Goal: Task Accomplishment & Management: Use online tool/utility

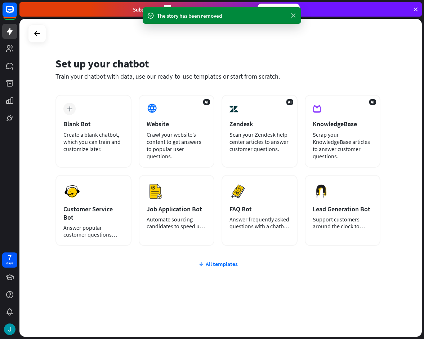
click at [291, 14] on icon at bounding box center [293, 16] width 7 height 8
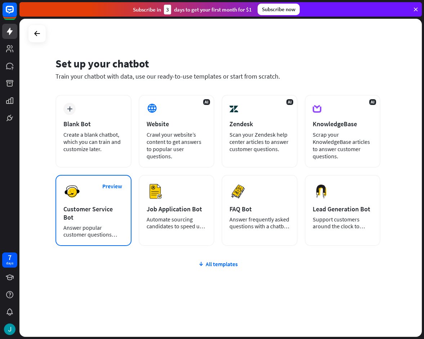
click at [112, 197] on div "Preview Customer Service Bot Answer popular customer questions 24/7." at bounding box center [94, 210] width 76 height 71
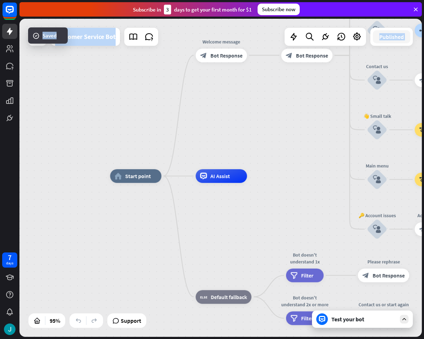
drag, startPoint x: 283, startPoint y: 123, endPoint x: 234, endPoint y: 124, distance: 49.0
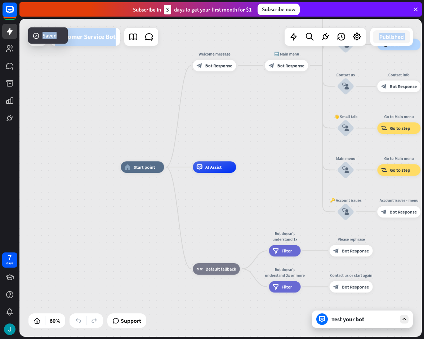
drag, startPoint x: 268, startPoint y: 127, endPoint x: 182, endPoint y: 124, distance: 85.9
click at [182, 117] on div "home_2 Start point Welcome message block_bot_response Bot Response 🔙 Main menu …" at bounding box center [220, 178] width 403 height 318
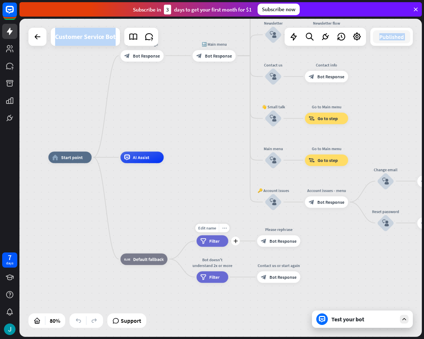
click at [225, 227] on icon "more_horiz" at bounding box center [224, 228] width 5 height 4
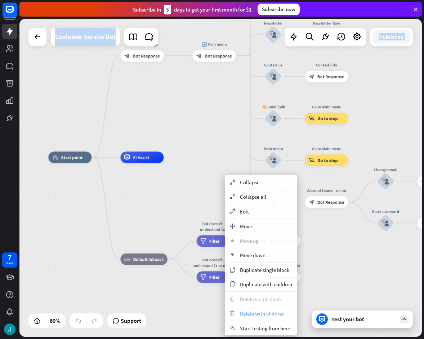
click at [250, 314] on span "Delete with children" at bounding box center [262, 313] width 45 height 7
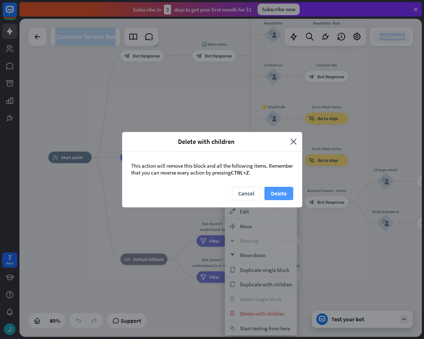
click at [279, 195] on button "Delete" at bounding box center [279, 193] width 29 height 13
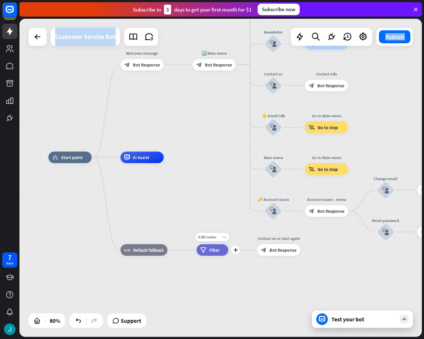
click at [224, 236] on icon "more_horiz" at bounding box center [224, 237] width 5 height 4
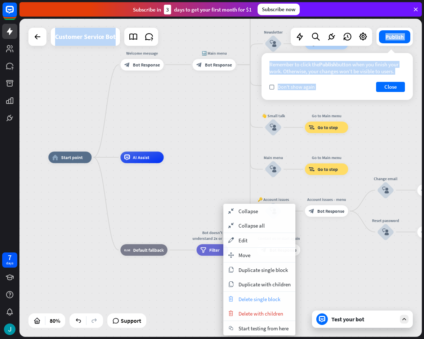
click at [253, 295] on div "trash Delete single block" at bounding box center [260, 299] width 72 height 14
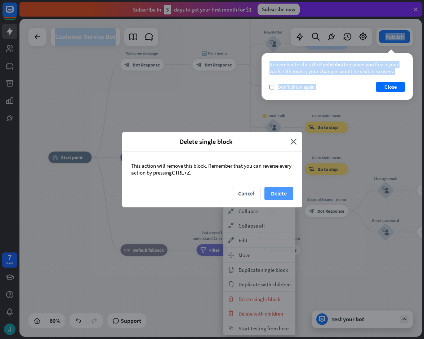
click at [283, 193] on button "Delete" at bounding box center [279, 193] width 29 height 13
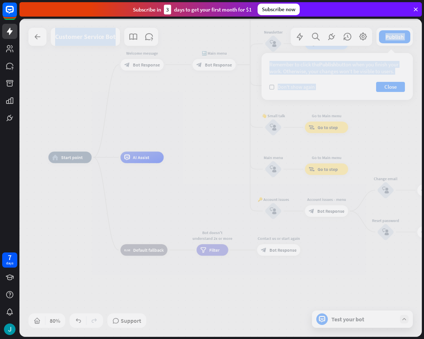
click at [199, 190] on div at bounding box center [220, 178] width 403 height 318
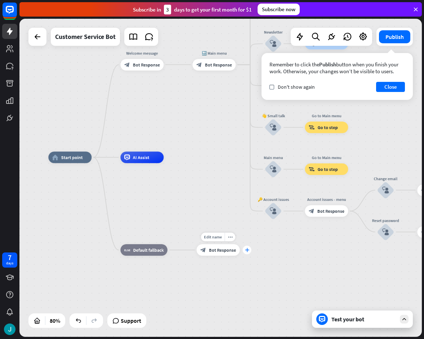
click at [246, 250] on icon "plus" at bounding box center [247, 250] width 4 height 4
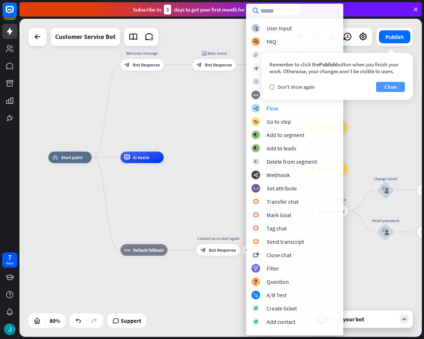
click at [388, 87] on button "Close" at bounding box center [390, 87] width 29 height 10
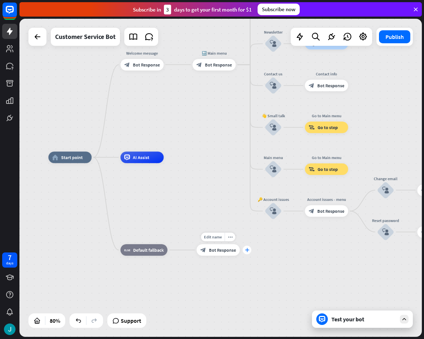
click at [248, 249] on icon "plus" at bounding box center [247, 250] width 4 height 4
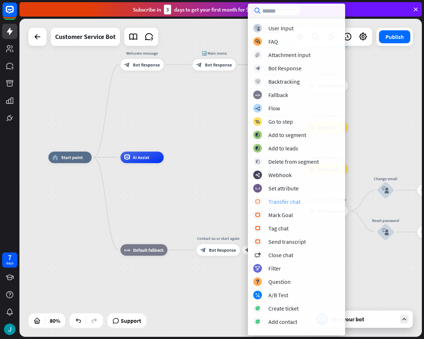
click at [287, 200] on div "Transfer chat" at bounding box center [285, 201] width 32 height 7
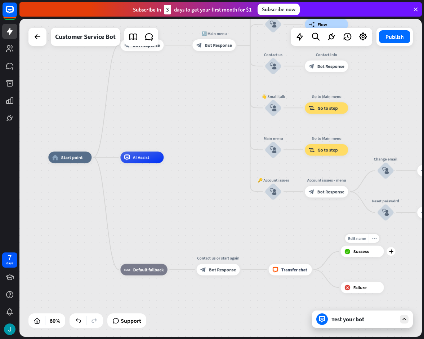
click at [375, 235] on div "more_horiz" at bounding box center [374, 238] width 11 height 9
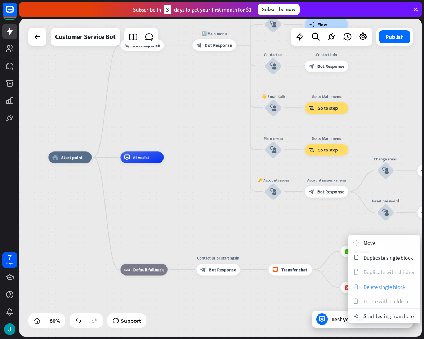
click at [382, 283] on span "Delete single block" at bounding box center [385, 286] width 42 height 7
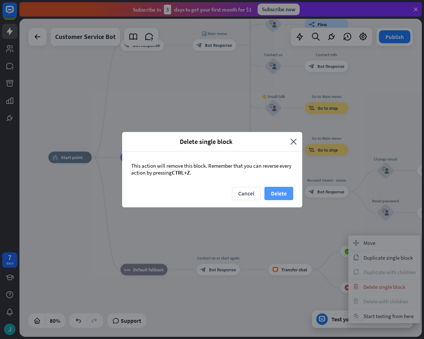
click at [284, 190] on button "Delete" at bounding box center [279, 193] width 29 height 13
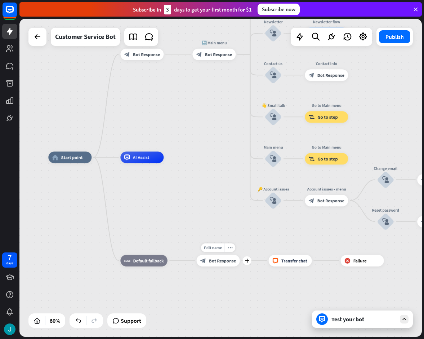
click at [220, 260] on span "Bot Response" at bounding box center [222, 260] width 27 height 6
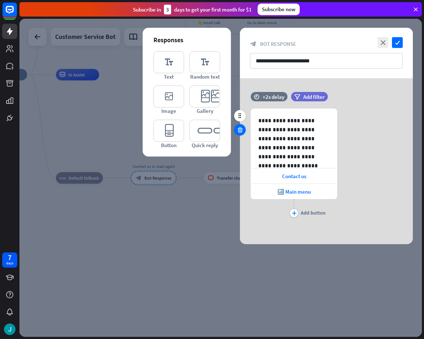
click at [240, 131] on icon at bounding box center [240, 130] width 7 height 6
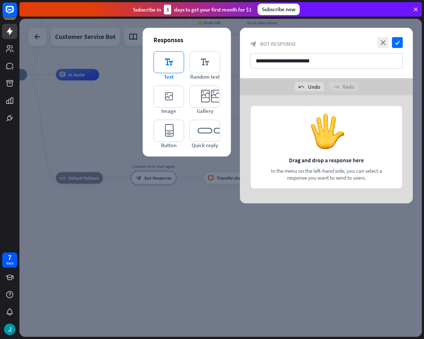
click at [169, 64] on icon "editor_text" at bounding box center [169, 62] width 31 height 22
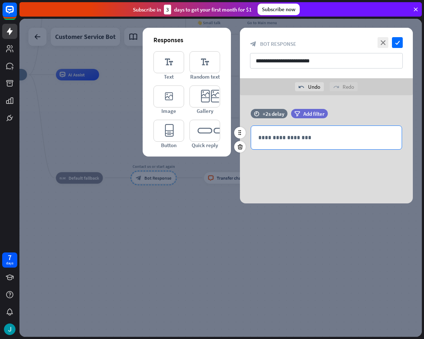
click at [287, 144] on div "**********" at bounding box center [326, 137] width 151 height 23
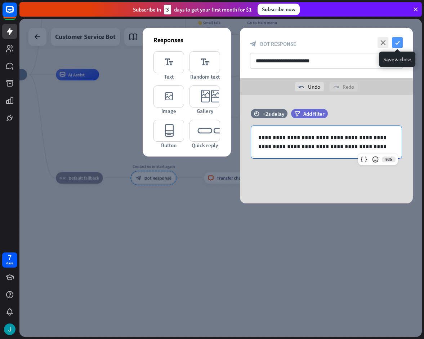
click at [397, 38] on icon "check" at bounding box center [397, 42] width 11 height 11
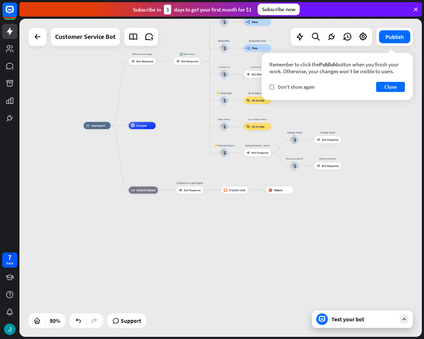
drag, startPoint x: 186, startPoint y: 99, endPoint x: 165, endPoint y: 188, distance: 91.7
click at [165, 188] on div "home_2 Start point Welcome message block_bot_response Bot Response 🔙 Main menu …" at bounding box center [220, 178] width 403 height 318
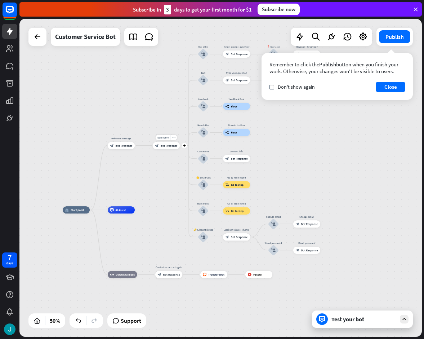
click at [171, 149] on div "Edit name more_horiz plus 🔙 Main menu block_bot_response Bot Response" at bounding box center [166, 145] width 27 height 7
click at [125, 149] on div "Edit name more_horiz plus Welcome message block_bot_response Bot Response" at bounding box center [121, 145] width 27 height 7
click at [122, 146] on span "Bot Response" at bounding box center [124, 146] width 17 height 4
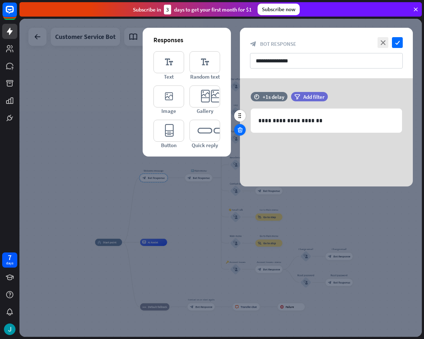
click at [239, 129] on icon at bounding box center [240, 130] width 7 height 6
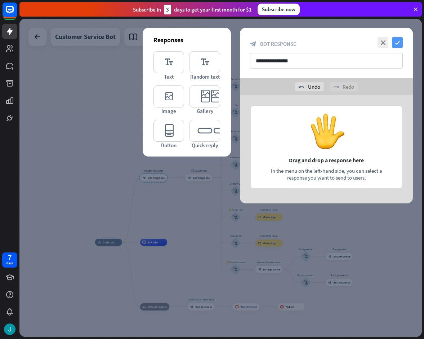
click at [399, 44] on icon "check" at bounding box center [397, 42] width 11 height 11
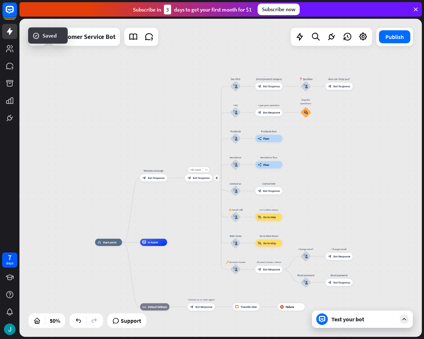
click at [198, 179] on span "Bot Response" at bounding box center [201, 178] width 17 height 4
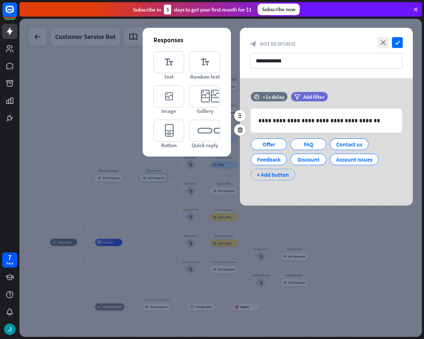
drag, startPoint x: 273, startPoint y: 171, endPoint x: 304, endPoint y: 177, distance: 32.0
click at [273, 172] on div "+ Add button" at bounding box center [273, 175] width 44 height 12
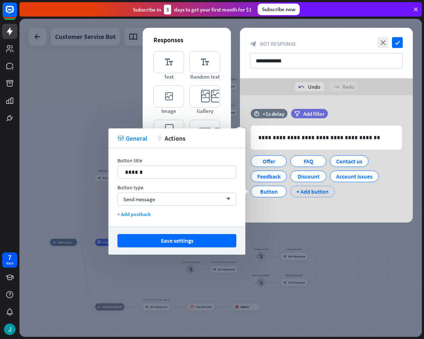
click at [311, 187] on div "+ Add button" at bounding box center [313, 192] width 44 height 12
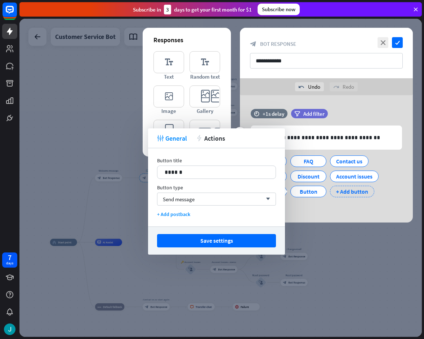
click at [343, 190] on div "+ Add button" at bounding box center [352, 192] width 44 height 12
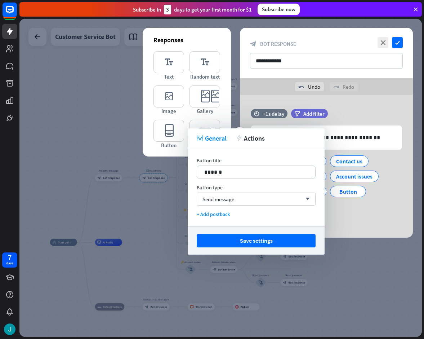
drag, startPoint x: 349, startPoint y: 213, endPoint x: 340, endPoint y: 213, distance: 9.0
click at [349, 213] on div "**********" at bounding box center [326, 164] width 173 height 111
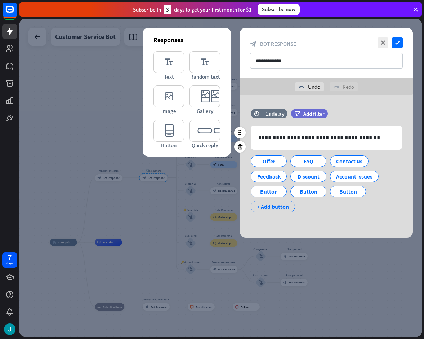
click at [283, 211] on div "+ Add button" at bounding box center [273, 207] width 44 height 12
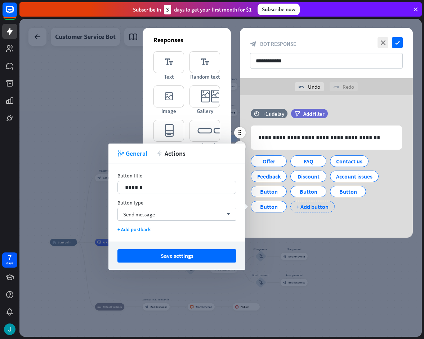
click at [311, 209] on div "+ Add button" at bounding box center [313, 207] width 44 height 12
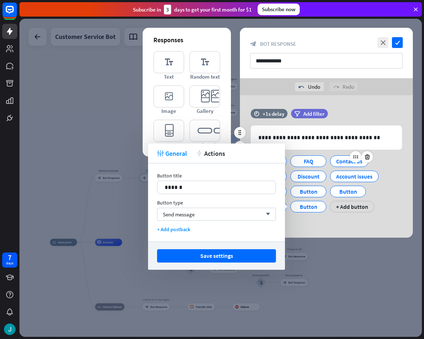
drag, startPoint x: 388, startPoint y: 165, endPoint x: 361, endPoint y: 165, distance: 26.7
click at [388, 165] on div "Offer FAQ Contact us Feedback Discount Account issues Button Button Button Butt…" at bounding box center [324, 182] width 151 height 61
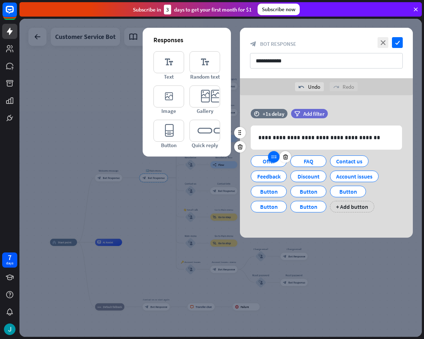
click at [270, 159] on div at bounding box center [274, 157] width 12 height 12
click at [265, 164] on div "Offer" at bounding box center [269, 161] width 24 height 11
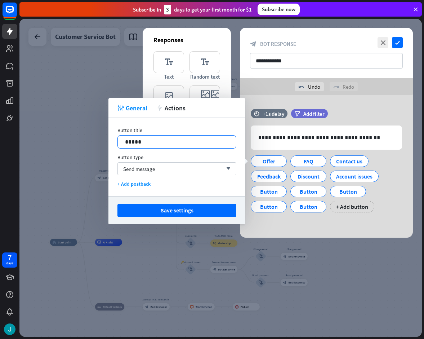
click at [194, 141] on p "*****" at bounding box center [177, 141] width 104 height 9
click at [190, 144] on p "*****" at bounding box center [177, 141] width 104 height 9
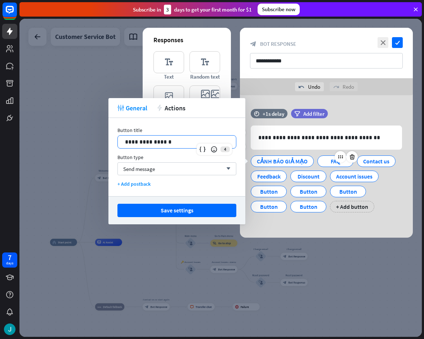
click at [324, 164] on div "FAQ" at bounding box center [336, 161] width 24 height 11
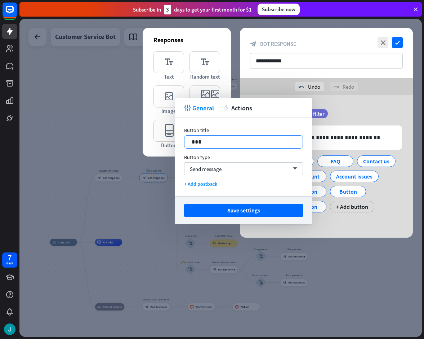
click at [228, 143] on p "***" at bounding box center [244, 141] width 104 height 9
click at [362, 161] on div "Contact us" at bounding box center [376, 161] width 39 height 12
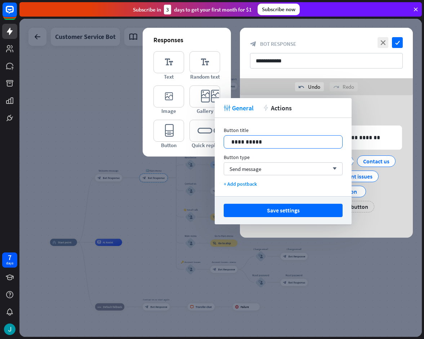
click at [266, 146] on div "**********" at bounding box center [283, 142] width 118 height 13
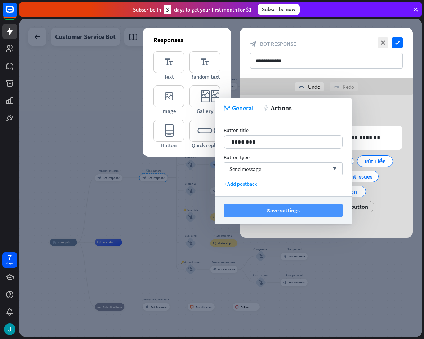
click at [320, 210] on button "Save settings" at bounding box center [283, 210] width 119 height 13
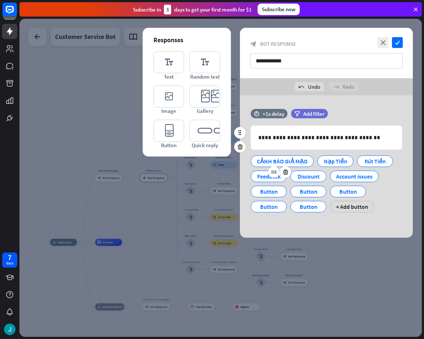
click at [257, 176] on div "Feedback" at bounding box center [269, 176] width 24 height 11
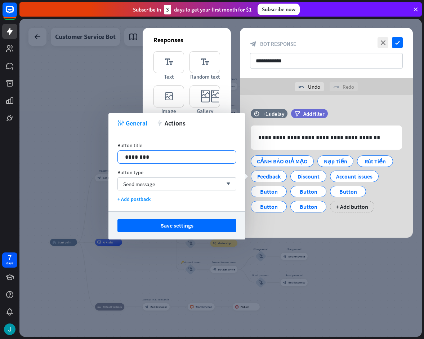
click at [190, 154] on p "********" at bounding box center [177, 156] width 104 height 9
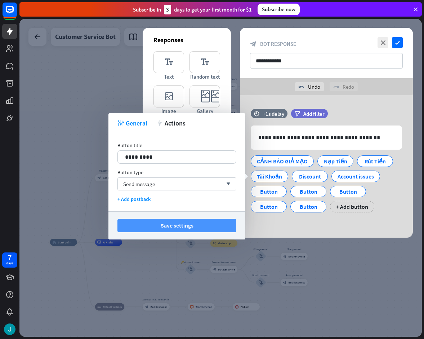
click at [193, 225] on button "Save settings" at bounding box center [177, 225] width 119 height 13
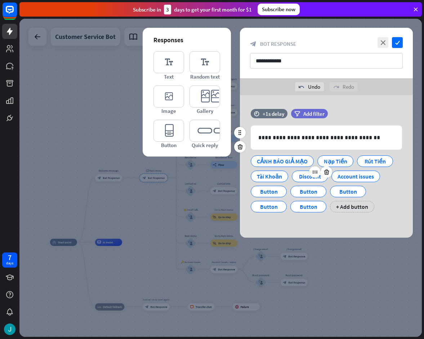
click at [298, 175] on div "Discount" at bounding box center [310, 176] width 24 height 11
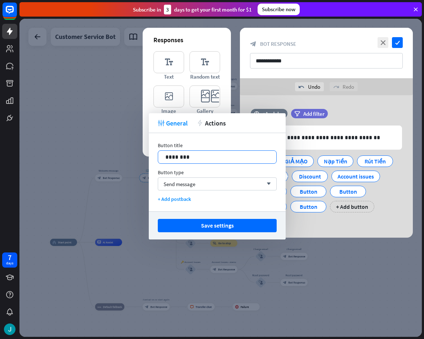
click at [209, 160] on p "********" at bounding box center [217, 156] width 104 height 9
click at [356, 177] on div "Account issues" at bounding box center [366, 176] width 36 height 11
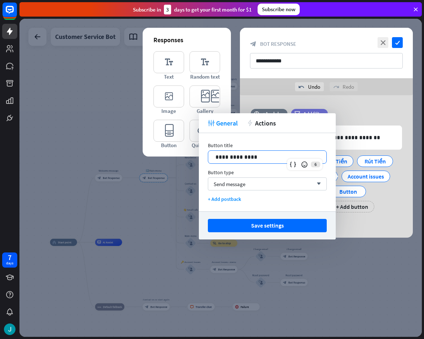
click at [264, 156] on p "**********" at bounding box center [268, 156] width 104 height 9
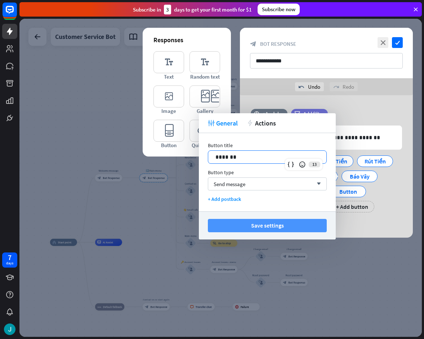
click at [273, 228] on button "Save settings" at bounding box center [267, 225] width 119 height 13
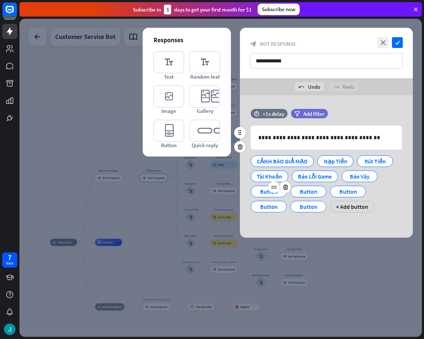
click at [256, 192] on div "Button" at bounding box center [269, 192] width 36 height 12
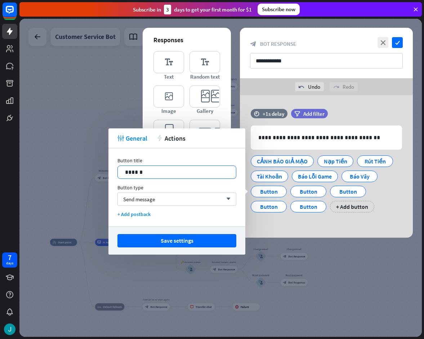
click at [194, 173] on p "******" at bounding box center [177, 172] width 104 height 9
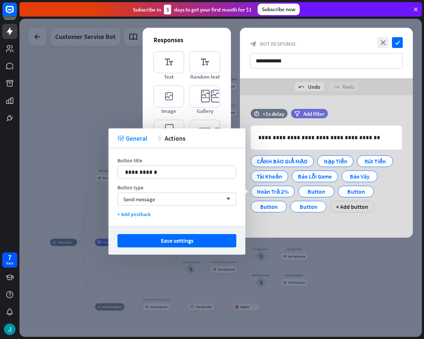
click at [208, 231] on div "Save settings" at bounding box center [177, 240] width 137 height 28
click at [222, 238] on button "Save settings" at bounding box center [177, 240] width 119 height 13
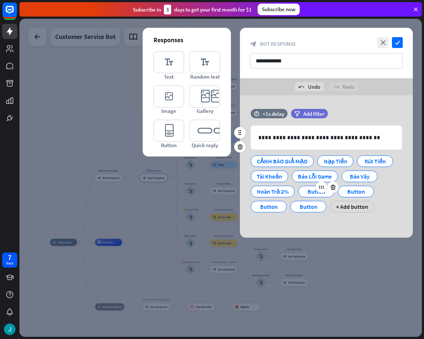
click at [306, 189] on div "Button" at bounding box center [317, 191] width 24 height 11
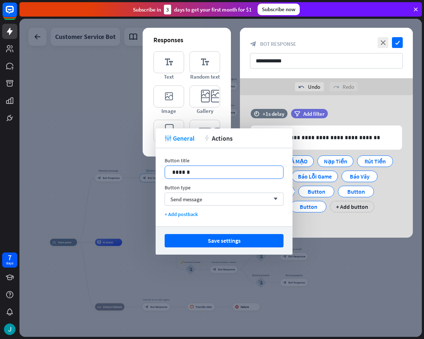
click at [220, 167] on div "******" at bounding box center [224, 172] width 118 height 13
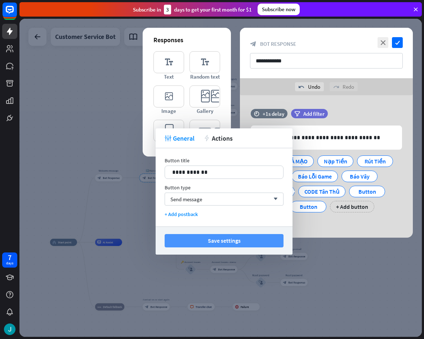
click at [230, 244] on button "Save settings" at bounding box center [224, 240] width 119 height 13
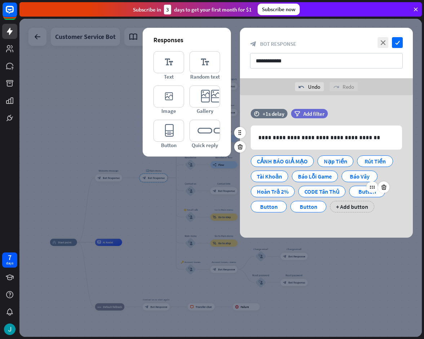
click at [364, 193] on div "Button" at bounding box center [367, 191] width 24 height 11
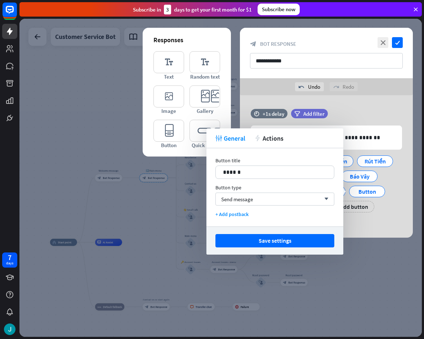
click at [266, 165] on div "Button title 14 ******" at bounding box center [275, 168] width 119 height 22
click at [259, 168] on p "******" at bounding box center [275, 172] width 104 height 9
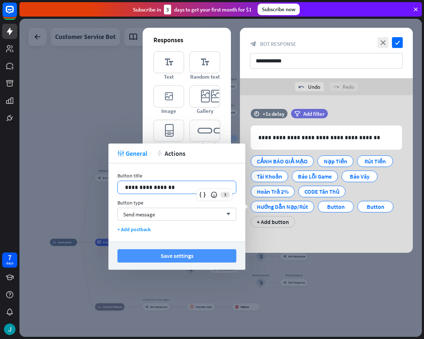
click at [201, 252] on button "Save settings" at bounding box center [177, 255] width 119 height 13
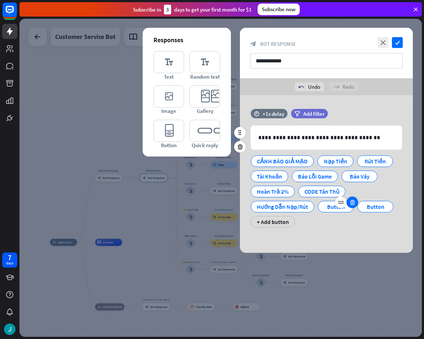
click at [351, 203] on icon at bounding box center [352, 202] width 7 height 6
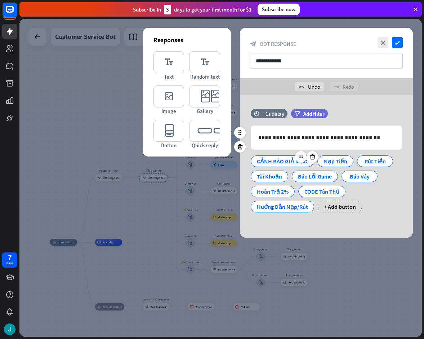
click at [290, 164] on div "CẢNH BÁO GIẢ MẠO" at bounding box center [282, 161] width 51 height 11
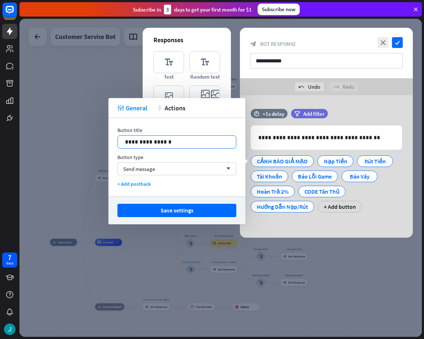
click at [198, 143] on p "**********" at bounding box center [177, 141] width 104 height 9
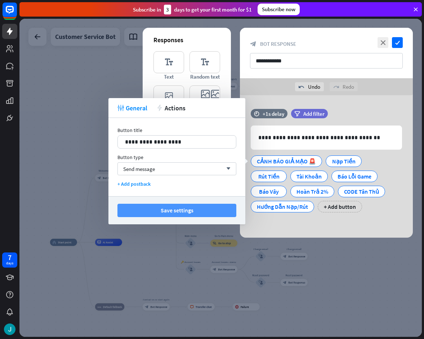
click at [214, 208] on button "Save settings" at bounding box center [177, 210] width 119 height 13
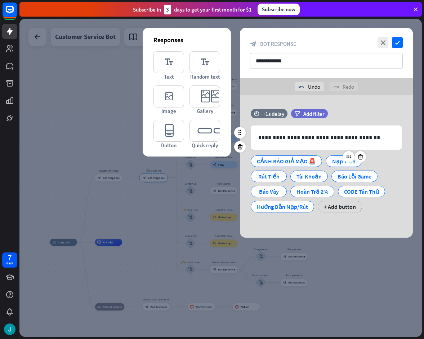
click at [339, 161] on div "Nạp Tiền" at bounding box center [344, 161] width 24 height 11
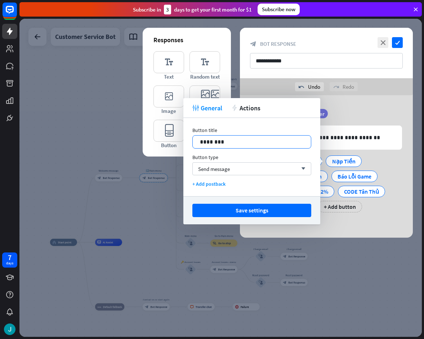
click at [268, 144] on p "********" at bounding box center [252, 141] width 104 height 9
click at [261, 142] on p "********" at bounding box center [252, 141] width 104 height 9
click at [255, 216] on button "Save settings" at bounding box center [252, 210] width 119 height 13
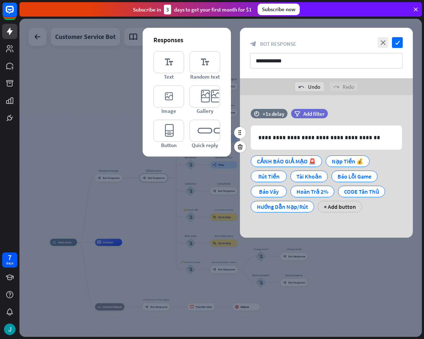
drag, startPoint x: 260, startPoint y: 178, endPoint x: 405, endPoint y: 211, distance: 148.4
click at [261, 177] on div "Rút Tiền" at bounding box center [269, 176] width 24 height 11
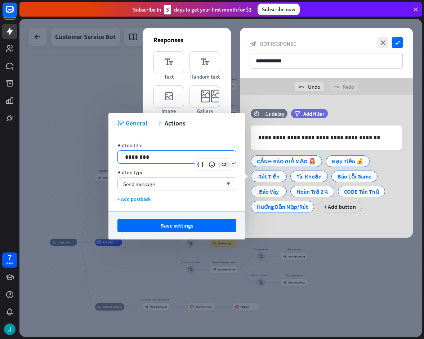
click at [188, 154] on p "********" at bounding box center [177, 156] width 104 height 9
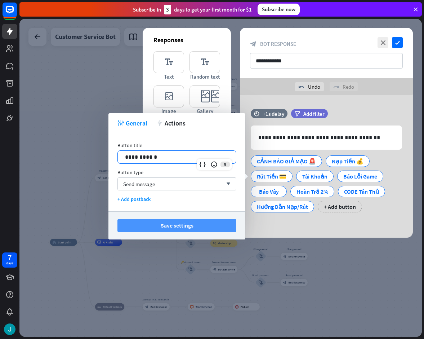
click at [223, 227] on button "Save settings" at bounding box center [177, 225] width 119 height 13
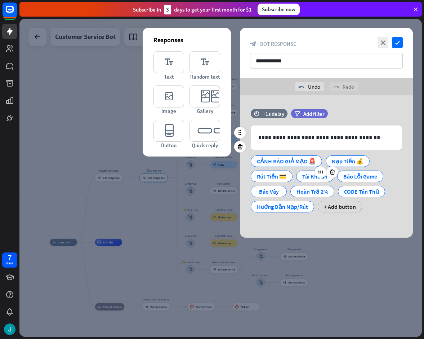
click at [316, 178] on div "Tài Khoản" at bounding box center [314, 176] width 25 height 11
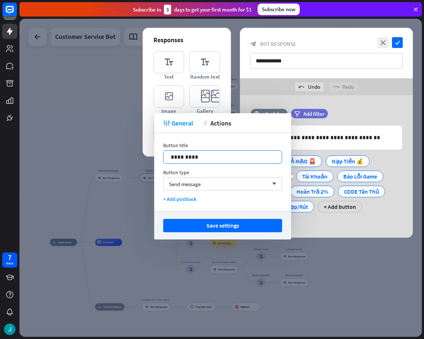
click at [214, 153] on p "*********" at bounding box center [223, 156] width 104 height 9
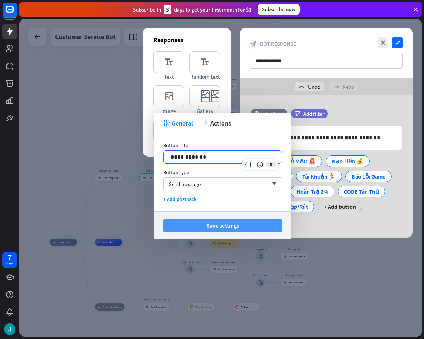
drag, startPoint x: 230, startPoint y: 227, endPoint x: 404, endPoint y: 216, distance: 174.1
click at [230, 227] on button "Save settings" at bounding box center [222, 225] width 119 height 13
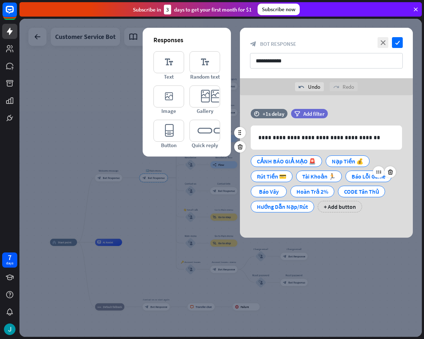
click at [363, 178] on div "Báo Lỗi Game" at bounding box center [369, 176] width 34 height 11
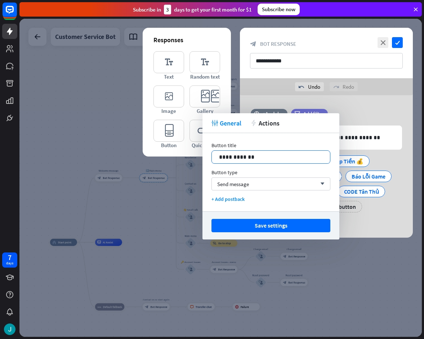
click at [267, 159] on p "**********" at bounding box center [271, 156] width 104 height 9
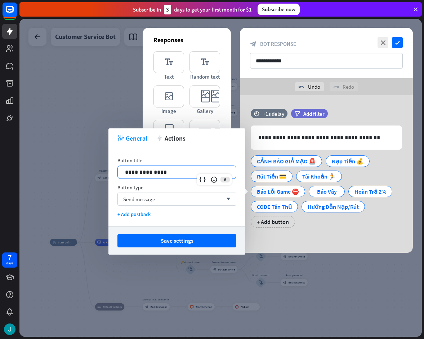
click at [216, 243] on button "Save settings" at bounding box center [177, 240] width 119 height 13
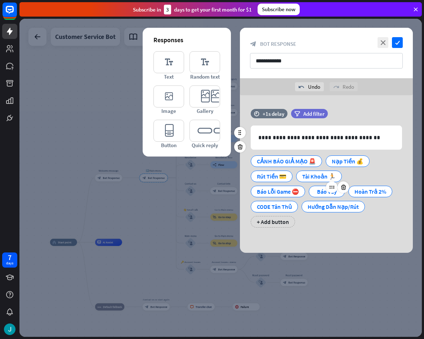
click at [317, 191] on div "Báo Vây" at bounding box center [327, 191] width 24 height 11
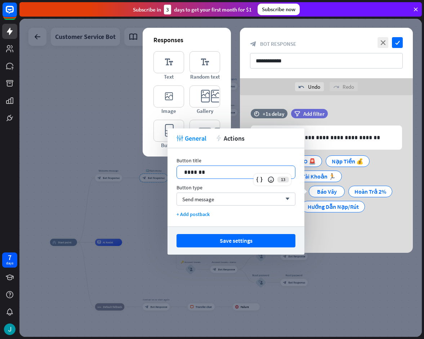
click at [240, 174] on p "*******" at bounding box center [236, 172] width 104 height 9
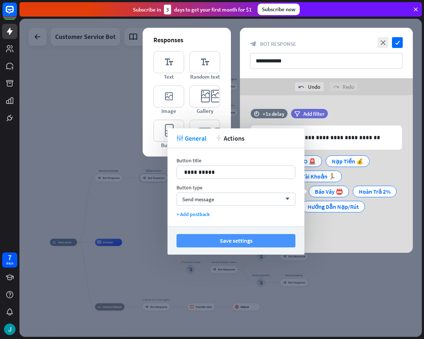
drag, startPoint x: 226, startPoint y: 239, endPoint x: 339, endPoint y: 224, distance: 113.8
click at [226, 239] on button "Save settings" at bounding box center [236, 240] width 119 height 13
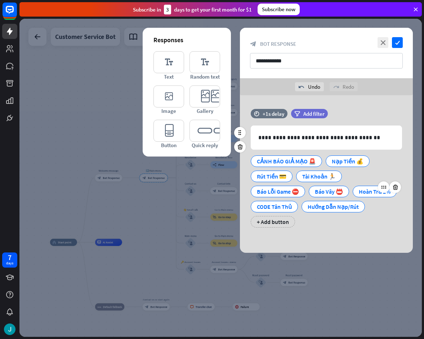
click at [362, 192] on div "Hoàn Trả 2%" at bounding box center [375, 191] width 32 height 11
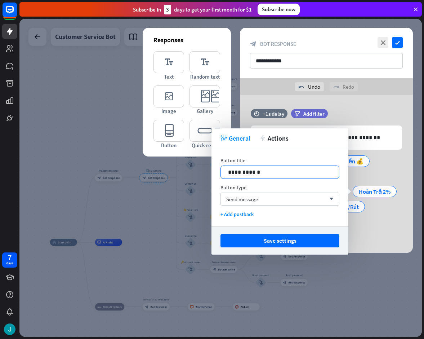
drag, startPoint x: 281, startPoint y: 178, endPoint x: 281, endPoint y: 174, distance: 4.0
click at [281, 177] on div "**********" at bounding box center [280, 172] width 118 height 13
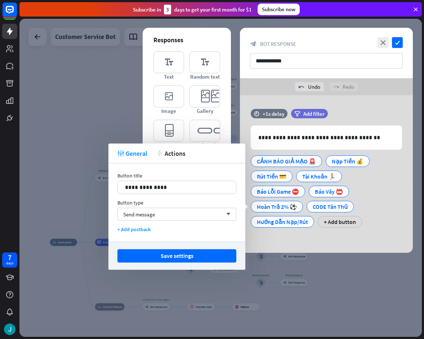
drag, startPoint x: 209, startPoint y: 256, endPoint x: 229, endPoint y: 247, distance: 22.6
click at [208, 256] on button "Save settings" at bounding box center [177, 255] width 119 height 13
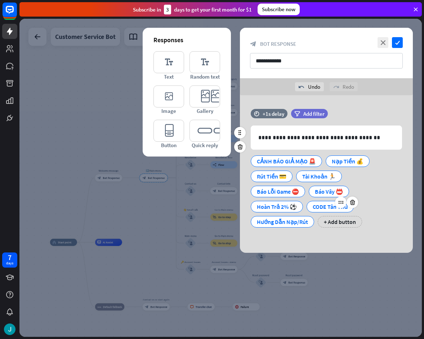
click at [319, 206] on div "CODE Tân Thủ" at bounding box center [330, 206] width 35 height 11
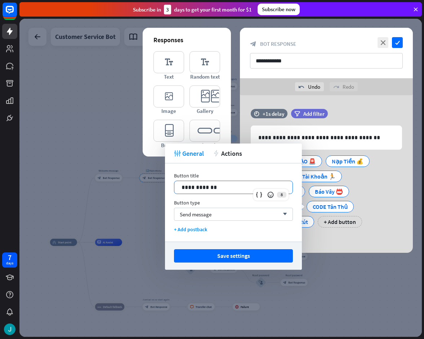
click at [255, 191] on div "**********" at bounding box center [233, 187] width 119 height 13
click at [251, 257] on button "Save settings" at bounding box center [233, 255] width 119 height 13
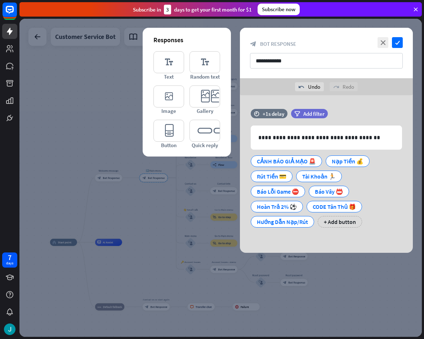
drag, startPoint x: 270, startPoint y: 224, endPoint x: 422, endPoint y: 242, distance: 153.3
click at [270, 223] on div "Hướng Dẫn Nạp/Rút" at bounding box center [282, 221] width 51 height 11
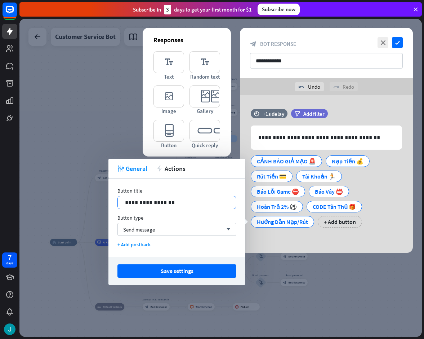
click at [175, 202] on p "**********" at bounding box center [177, 202] width 104 height 9
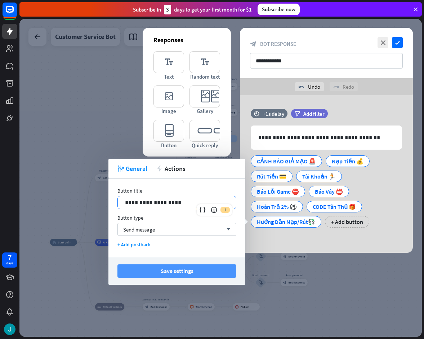
click at [193, 271] on button "Save settings" at bounding box center [177, 270] width 119 height 13
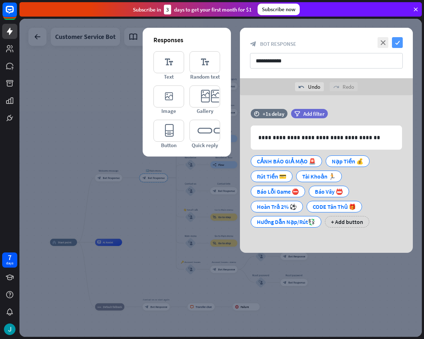
click at [402, 44] on icon "check" at bounding box center [397, 42] width 11 height 11
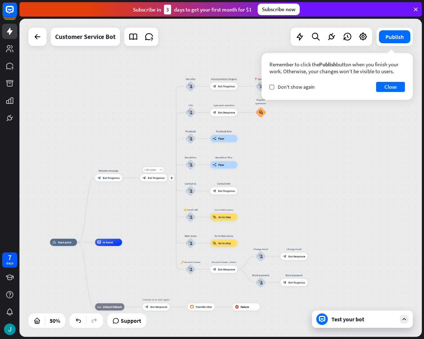
click at [148, 181] on div "Edit name more_horiz plus 🔙 Main menu block_bot_response Bot Response" at bounding box center [153, 177] width 27 height 7
click at [148, 180] on div "block_bot_response Bot Response" at bounding box center [153, 177] width 27 height 7
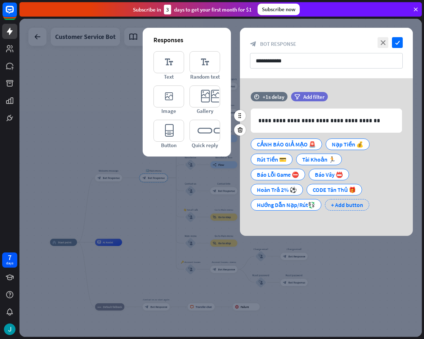
click at [345, 203] on div "+ Add button" at bounding box center [347, 205] width 44 height 12
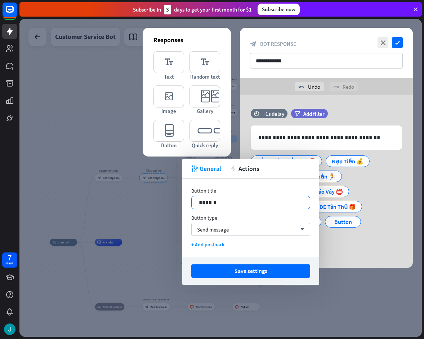
click at [242, 203] on p "******" at bounding box center [251, 202] width 104 height 9
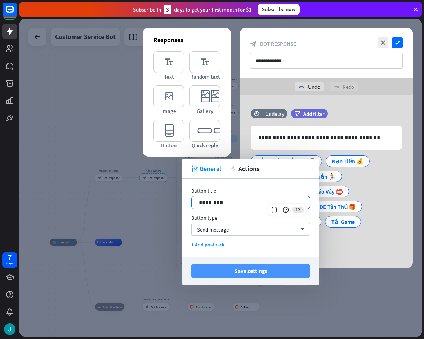
click at [253, 271] on button "Save settings" at bounding box center [250, 270] width 119 height 13
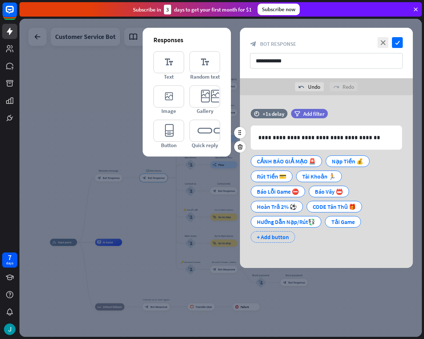
drag, startPoint x: 275, startPoint y: 237, endPoint x: 293, endPoint y: 235, distance: 18.2
click at [274, 237] on div "+ Add button" at bounding box center [273, 237] width 44 height 12
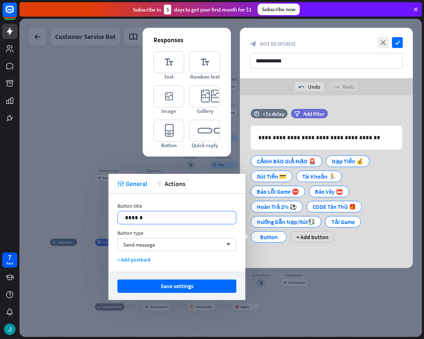
click at [158, 217] on p "******" at bounding box center [177, 217] width 104 height 9
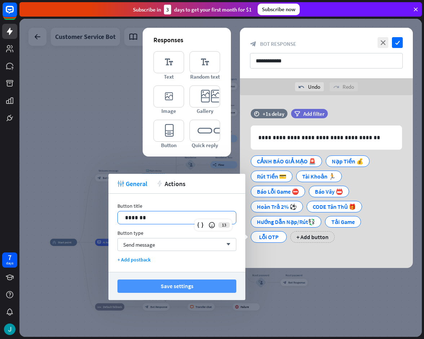
click at [182, 288] on button "Save settings" at bounding box center [177, 285] width 119 height 13
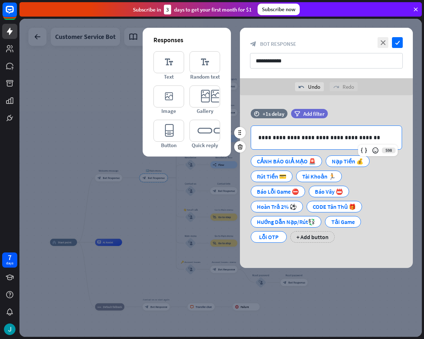
drag, startPoint x: 373, startPoint y: 137, endPoint x: 234, endPoint y: 144, distance: 139.3
click at [240, 144] on div "**********" at bounding box center [326, 179] width 173 height 141
click at [358, 137] on p "**********" at bounding box center [326, 137] width 136 height 9
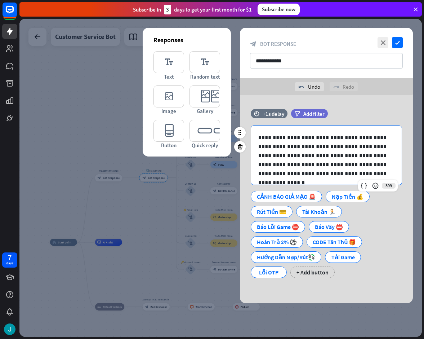
click at [293, 136] on p "**********" at bounding box center [323, 155] width 131 height 45
click at [360, 182] on div at bounding box center [364, 186] width 10 height 10
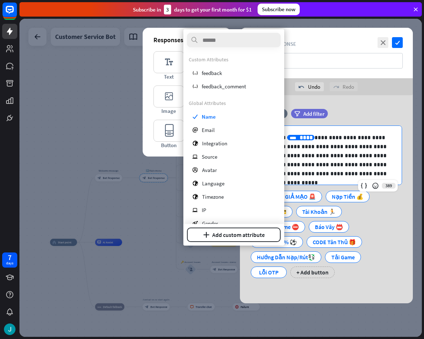
click at [314, 137] on p "**********" at bounding box center [323, 155] width 131 height 45
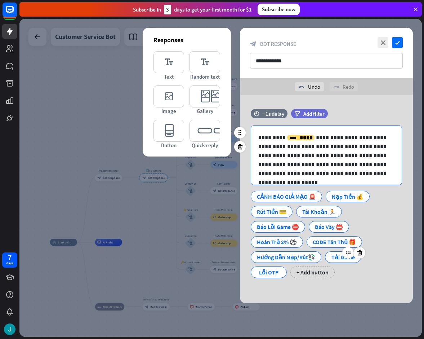
click at [331, 259] on div "Tải Game" at bounding box center [343, 257] width 24 height 11
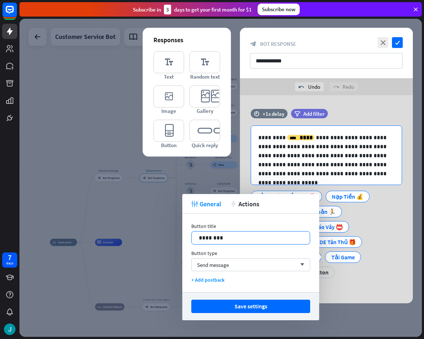
click at [249, 237] on p "********" at bounding box center [251, 237] width 104 height 9
click at [238, 234] on p "********" at bounding box center [251, 237] width 104 height 9
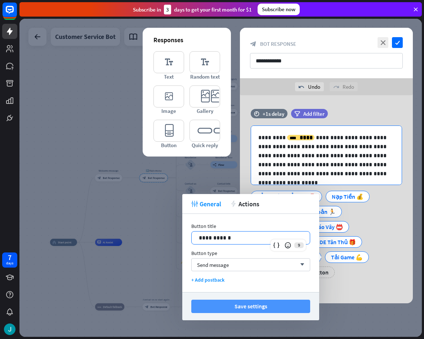
click at [252, 306] on button "Save settings" at bounding box center [250, 306] width 119 height 13
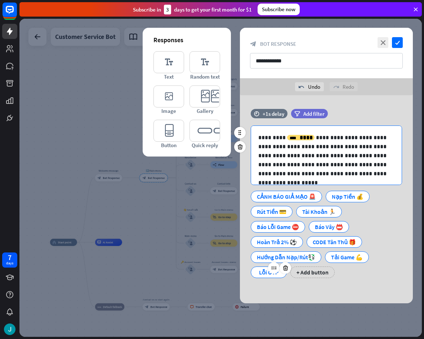
click at [262, 273] on div "Lỗi OTP" at bounding box center [269, 272] width 24 height 11
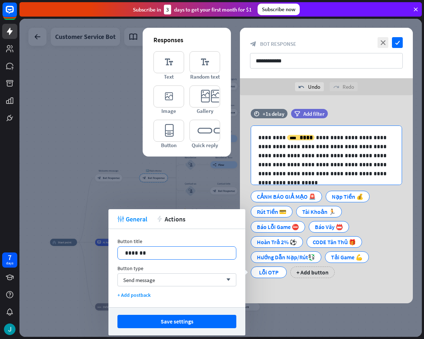
click at [166, 254] on p "*******" at bounding box center [177, 252] width 104 height 9
drag, startPoint x: 174, startPoint y: 321, endPoint x: 241, endPoint y: 287, distance: 75.6
click at [174, 322] on button "Save settings" at bounding box center [177, 321] width 119 height 13
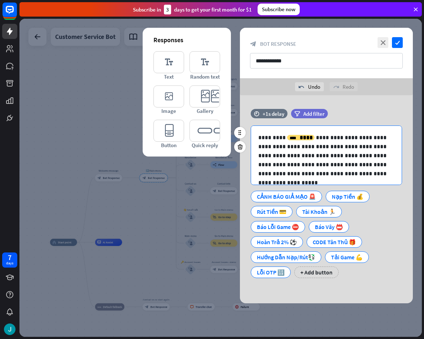
drag, startPoint x: 267, startPoint y: 273, endPoint x: 264, endPoint y: 234, distance: 39.0
click at [264, 234] on div "CẢNH BÁO GIẢ MẠO 🚨 Nạp Tiền 💰 Rút Tiền 💳 Tài Khoản 🏃 Báo Lỗi Game ⛔ Báo Vây 📛 H…" at bounding box center [324, 232] width 151 height 91
drag, startPoint x: 290, startPoint y: 299, endPoint x: 277, endPoint y: 292, distance: 14.7
click at [289, 300] on div "**********" at bounding box center [326, 199] width 173 height 208
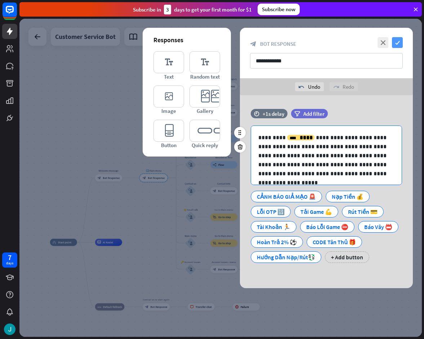
click at [394, 42] on icon "check" at bounding box center [397, 42] width 11 height 11
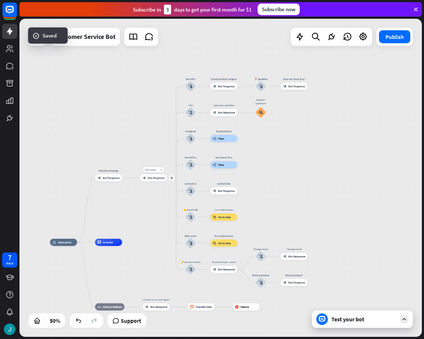
click at [145, 178] on icon "block_bot_response" at bounding box center [144, 178] width 4 height 4
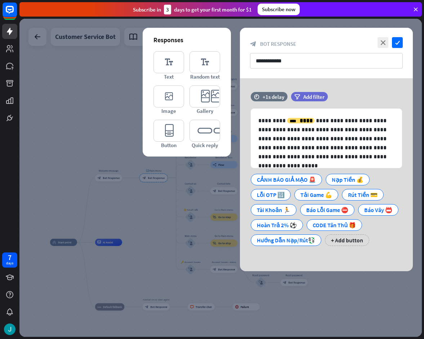
drag, startPoint x: 141, startPoint y: 225, endPoint x: 146, endPoint y: 238, distance: 13.6
click at [141, 227] on div at bounding box center [220, 178] width 403 height 318
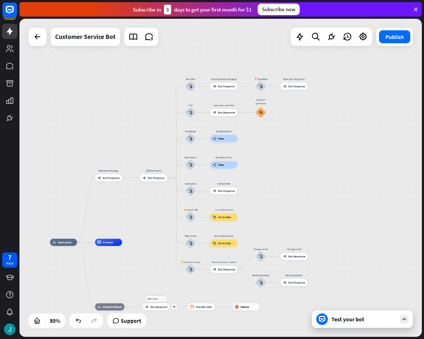
click at [154, 306] on span "Bot Response" at bounding box center [158, 307] width 17 height 4
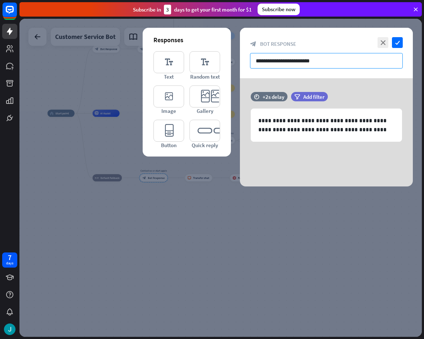
drag, startPoint x: 332, startPoint y: 61, endPoint x: 185, endPoint y: 61, distance: 146.7
click at [240, 61] on div "**********" at bounding box center [326, 107] width 173 height 159
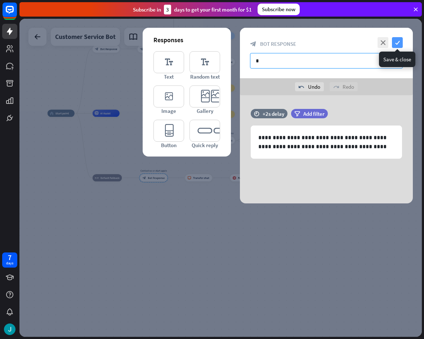
type input "*"
click at [399, 41] on icon "check" at bounding box center [397, 42] width 11 height 11
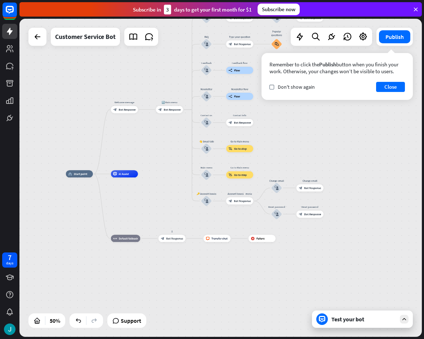
drag, startPoint x: 155, startPoint y: 85, endPoint x: 178, endPoint y: 133, distance: 53.7
click at [173, 146] on div "home_2 Start point Welcome message block_bot_response Bot Response 🔙 Main menu …" at bounding box center [220, 178] width 403 height 318
click at [172, 112] on div "block_bot_response Bot Response" at bounding box center [169, 109] width 27 height 7
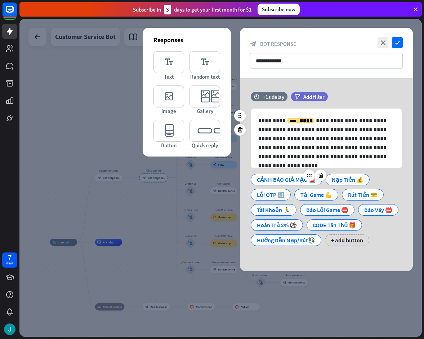
click at [269, 182] on div "CẢNH BÁO GIẢ MẠO 🚨" at bounding box center [286, 179] width 59 height 11
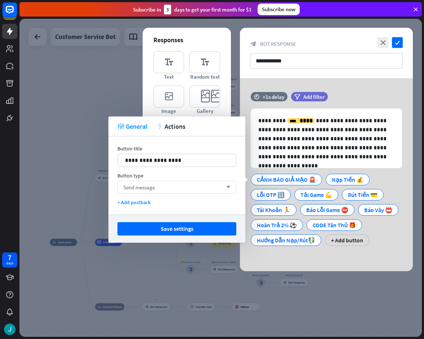
click at [178, 186] on div "Send message arrow_down" at bounding box center [177, 187] width 119 height 13
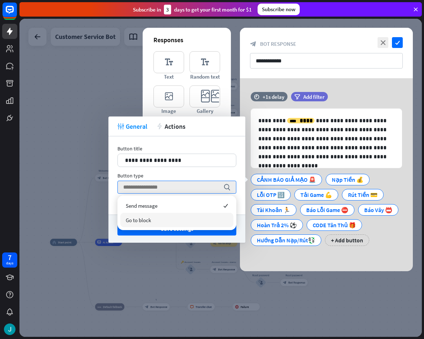
click at [154, 218] on div "Go to block" at bounding box center [176, 220] width 113 height 14
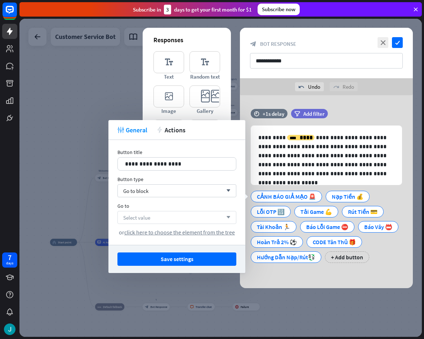
click at [156, 219] on div "Select value arrow_down" at bounding box center [177, 217] width 119 height 13
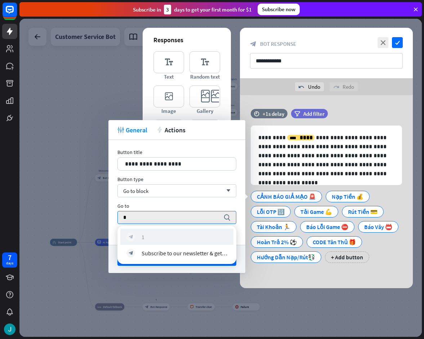
type input "*"
click at [158, 236] on div "block_bot_response 1" at bounding box center [177, 237] width 101 height 9
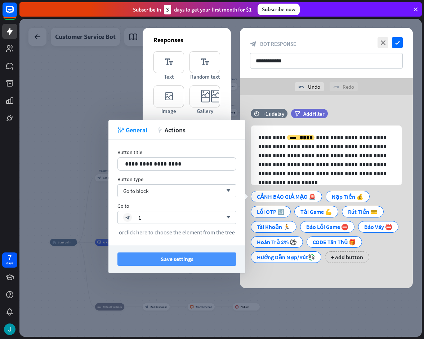
click at [177, 260] on button "Save settings" at bounding box center [177, 258] width 119 height 13
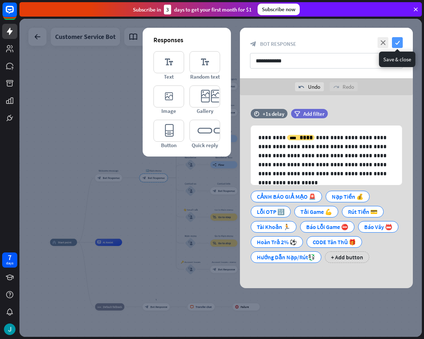
click at [395, 40] on icon "check" at bounding box center [397, 42] width 11 height 11
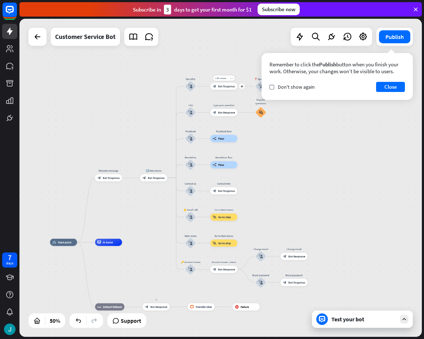
click at [233, 79] on div "more_horiz" at bounding box center [231, 77] width 7 height 5
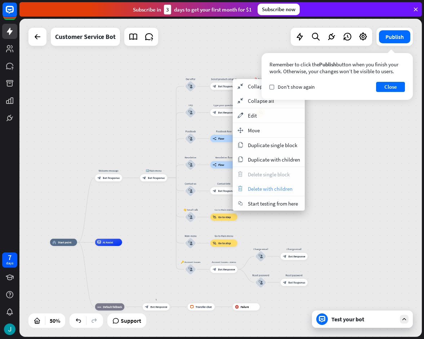
click at [276, 193] on div "trash Delete with children" at bounding box center [269, 188] width 72 height 14
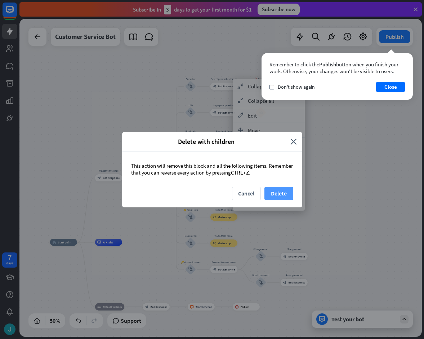
click at [281, 189] on button "Delete" at bounding box center [279, 193] width 29 height 13
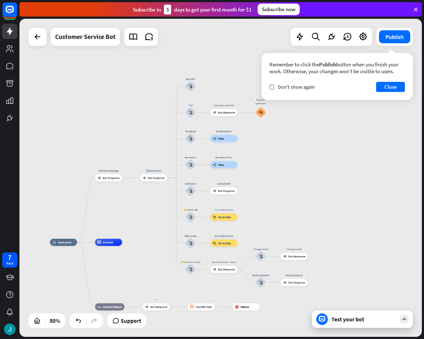
drag, startPoint x: 382, startPoint y: 89, endPoint x: 355, endPoint y: 90, distance: 26.4
click at [382, 89] on button "Close" at bounding box center [390, 87] width 29 height 10
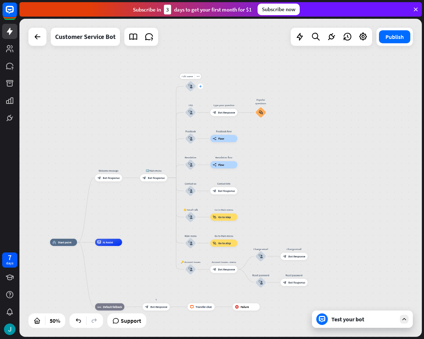
click at [200, 85] on icon "plus" at bounding box center [200, 86] width 3 height 3
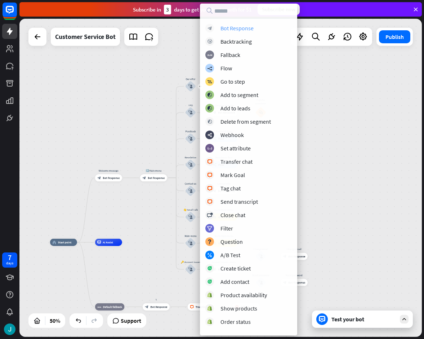
click at [239, 25] on div "Bot Response" at bounding box center [237, 28] width 33 height 7
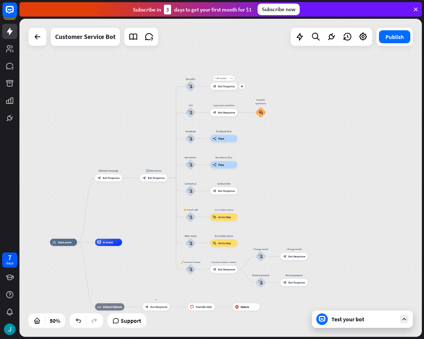
click at [243, 87] on div "plus" at bounding box center [241, 86] width 5 height 5
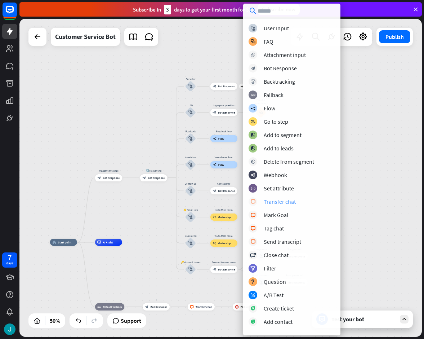
click at [283, 200] on div "Transfer chat" at bounding box center [280, 201] width 32 height 7
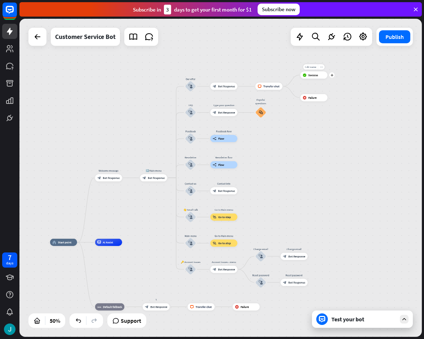
click at [322, 68] on div "more_horiz" at bounding box center [321, 66] width 7 height 5
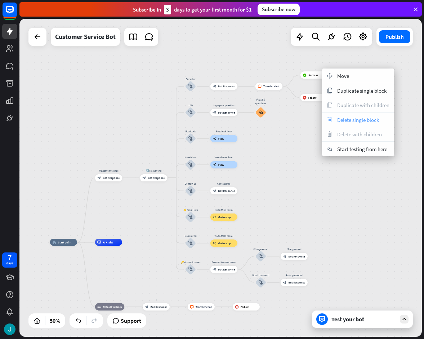
click at [349, 125] on div "trash Delete single block" at bounding box center [358, 119] width 72 height 14
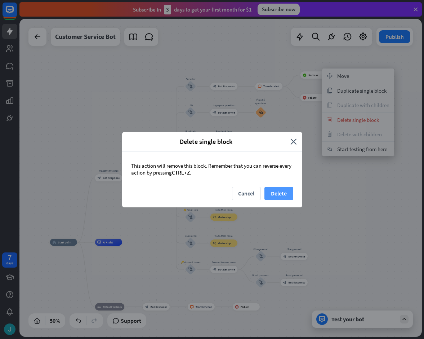
click at [289, 196] on button "Delete" at bounding box center [279, 193] width 29 height 13
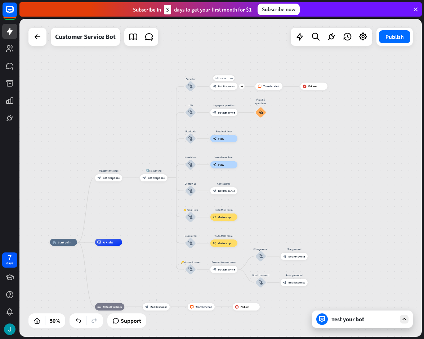
click at [221, 79] on span "Edit name" at bounding box center [220, 77] width 11 height 3
type input "***"
click at [253, 62] on div "home_2 Start point Welcome message block_bot_response Bot Response 🔙 Main menu …" at bounding box center [220, 178] width 403 height 318
click at [230, 87] on span "Bot Response" at bounding box center [226, 86] width 17 height 4
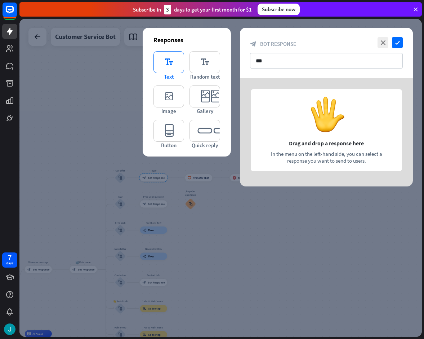
click at [179, 66] on icon "editor_text" at bounding box center [169, 62] width 31 height 22
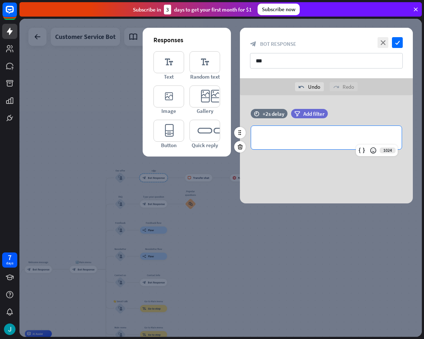
click at [317, 138] on p "**********" at bounding box center [326, 137] width 136 height 9
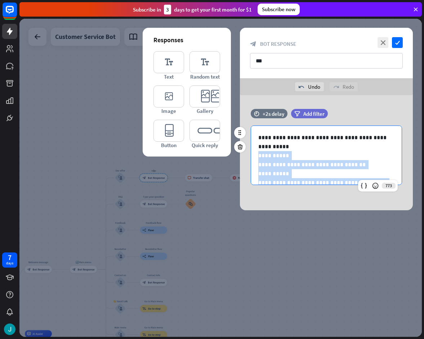
scroll to position [37, 0]
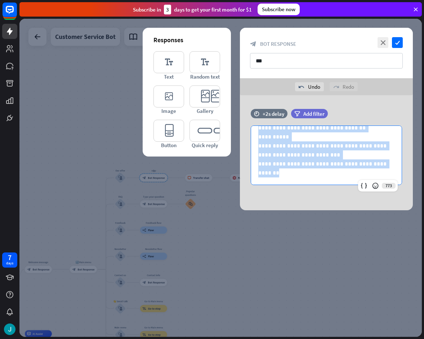
drag, startPoint x: 257, startPoint y: 152, endPoint x: 359, endPoint y: 200, distance: 113.0
click at [359, 200] on div "**********" at bounding box center [326, 152] width 173 height 115
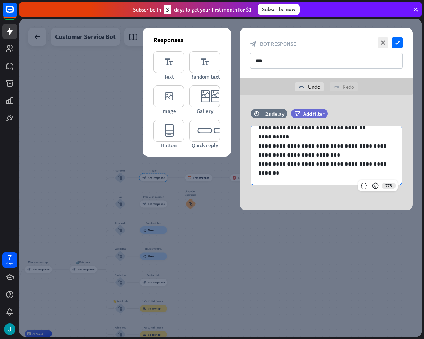
scroll to position [0, 0]
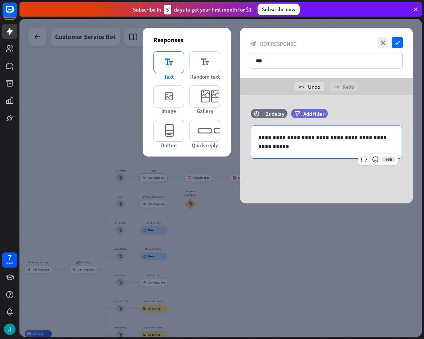
click at [173, 68] on icon "editor_text" at bounding box center [169, 62] width 31 height 22
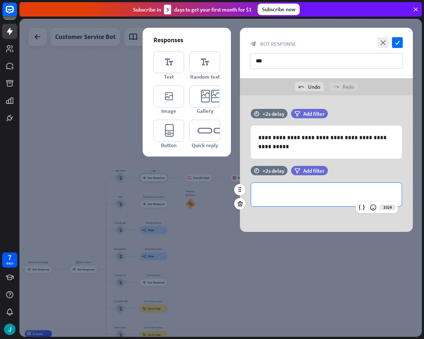
click at [302, 198] on p "**********" at bounding box center [326, 194] width 136 height 9
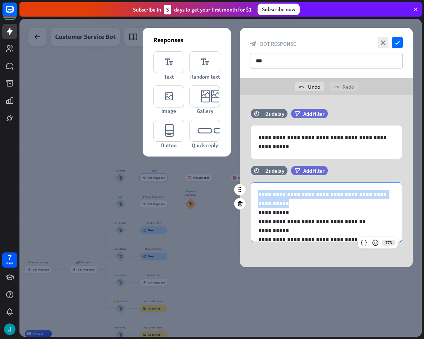
drag, startPoint x: 289, startPoint y: 206, endPoint x: 257, endPoint y: 187, distance: 37.5
click at [257, 187] on div "**********" at bounding box center [326, 231] width 151 height 96
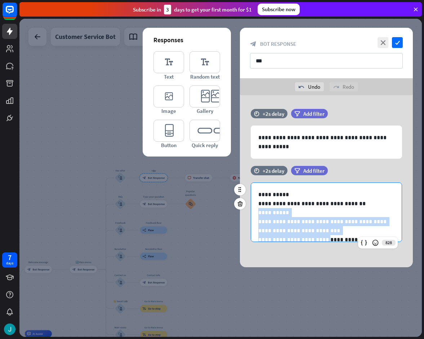
scroll to position [19, 0]
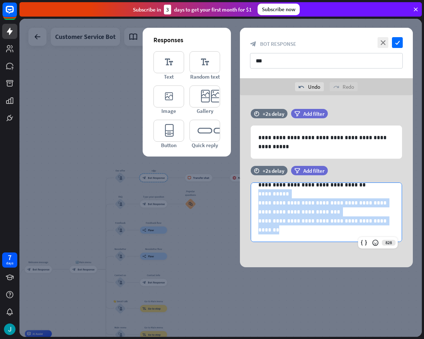
drag, startPoint x: 256, startPoint y: 212, endPoint x: 370, endPoint y: 258, distance: 122.4
click at [371, 261] on div "**********" at bounding box center [326, 181] width 173 height 172
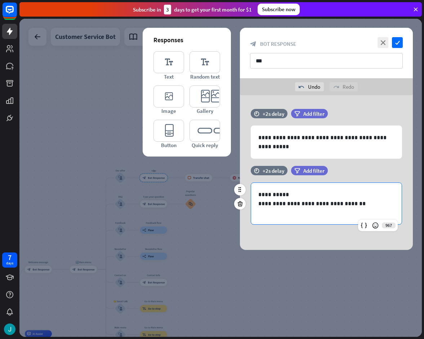
click at [365, 173] on div "time +2s delay filter Add filter" at bounding box center [326, 174] width 173 height 17
click at [296, 204] on p "**********" at bounding box center [326, 203] width 136 height 9
click at [173, 63] on icon "editor_text" at bounding box center [169, 62] width 31 height 22
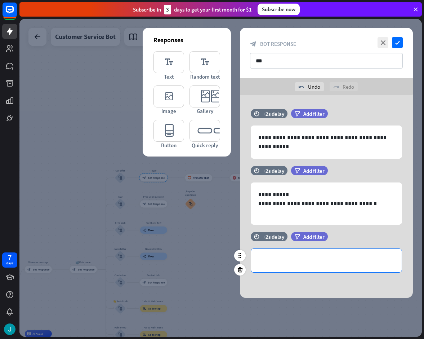
click at [302, 259] on p "**********" at bounding box center [326, 260] width 136 height 9
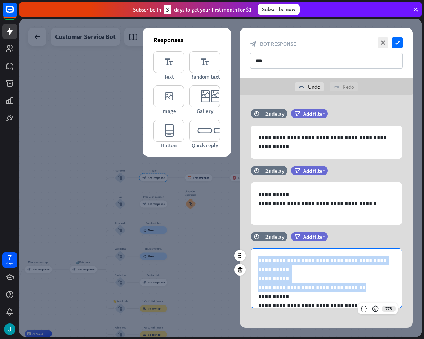
drag, startPoint x: 370, startPoint y: 260, endPoint x: 252, endPoint y: 255, distance: 117.6
click at [252, 255] on div "**********" at bounding box center [326, 297] width 151 height 96
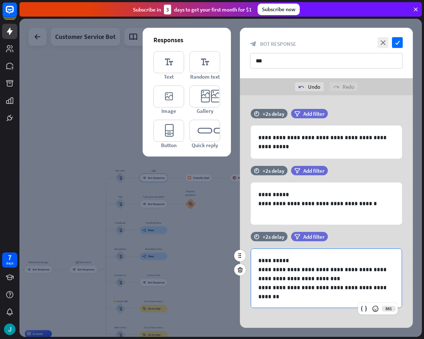
click at [296, 261] on p "**********" at bounding box center [323, 260] width 131 height 9
click at [398, 43] on icon "check" at bounding box center [397, 42] width 11 height 11
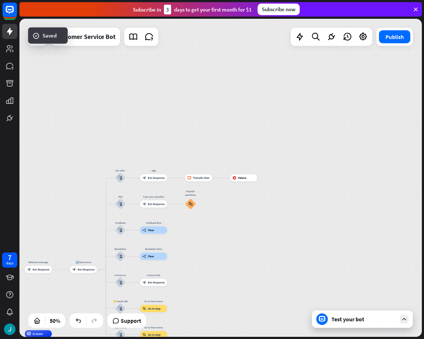
drag, startPoint x: 312, startPoint y: 179, endPoint x: 344, endPoint y: 154, distance: 41.1
click at [344, 154] on div "home_2 Start point Welcome message block_bot_response Bot Response 🔙 Main menu …" at bounding box center [220, 178] width 403 height 318
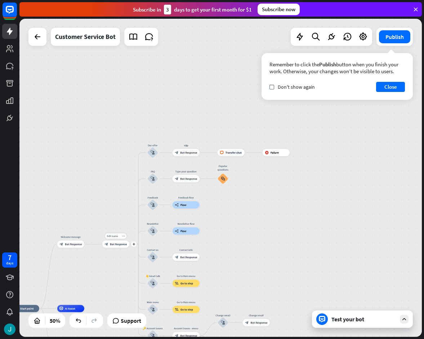
click at [118, 242] on div "block_bot_response Bot Response" at bounding box center [115, 243] width 27 height 7
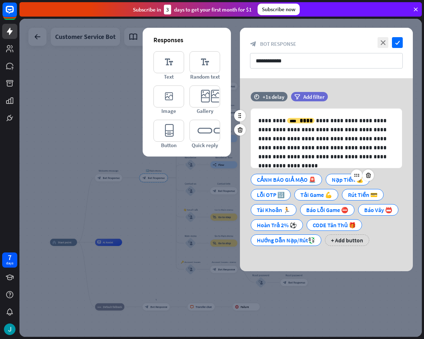
click at [333, 179] on div "Nạp Tiền 💰" at bounding box center [348, 179] width 32 height 11
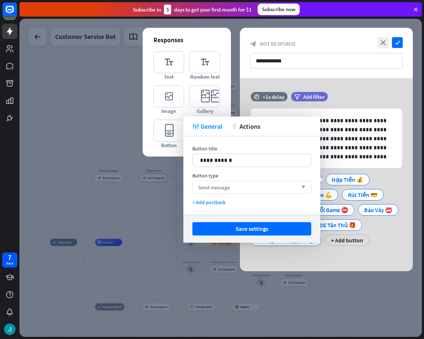
click at [263, 181] on div "Button type Send message arrow_down" at bounding box center [252, 182] width 119 height 21
click at [261, 186] on div "Send message arrow_down" at bounding box center [252, 187] width 119 height 13
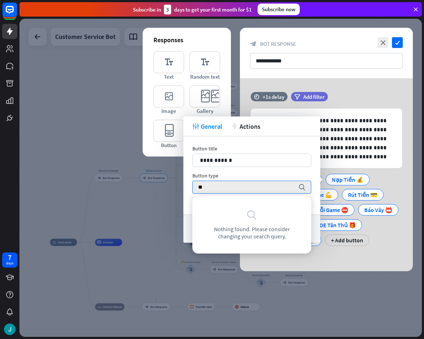
type input "*"
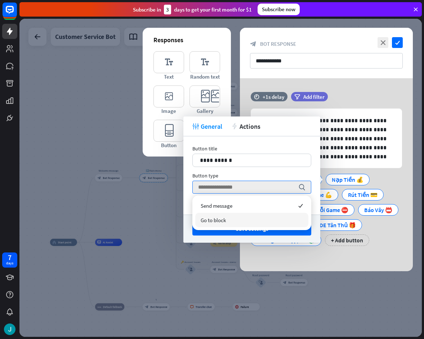
click at [243, 218] on div "Go to block" at bounding box center [251, 220] width 113 height 14
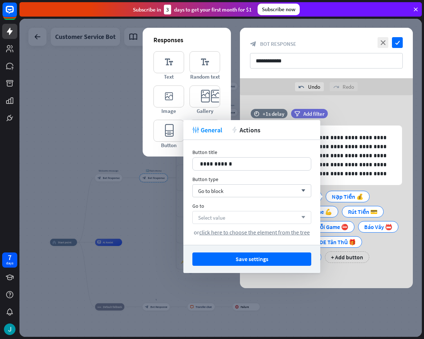
click at [237, 223] on div "Select value arrow_down" at bounding box center [252, 217] width 119 height 13
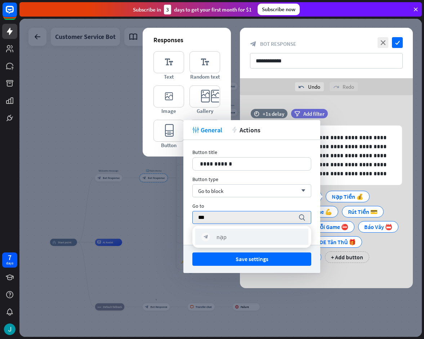
type input "***"
click at [235, 241] on div "block_bot_response nạp" at bounding box center [251, 237] width 113 height 16
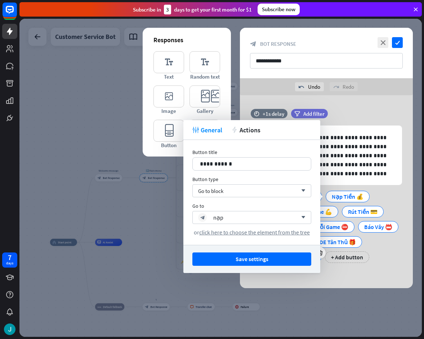
click at [252, 260] on button "Save settings" at bounding box center [252, 258] width 119 height 13
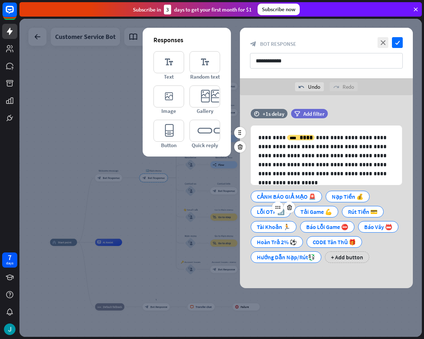
click at [269, 208] on div "Lỗi OTP 🔢" at bounding box center [271, 211] width 28 height 11
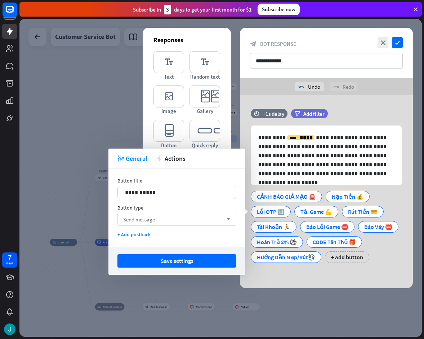
click at [160, 220] on div "Send message arrow_down" at bounding box center [177, 219] width 119 height 13
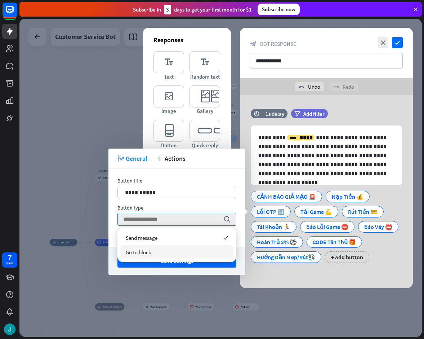
click at [155, 251] on div "Go to block" at bounding box center [176, 252] width 113 height 14
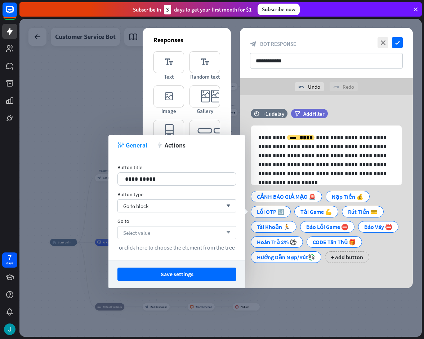
click at [156, 230] on div "Select value arrow_down" at bounding box center [177, 232] width 119 height 13
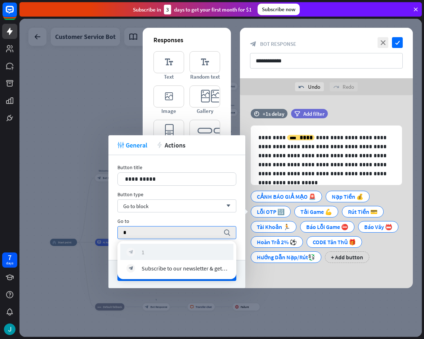
type input "*"
click at [154, 250] on div "block_bot_response 1" at bounding box center [177, 252] width 101 height 9
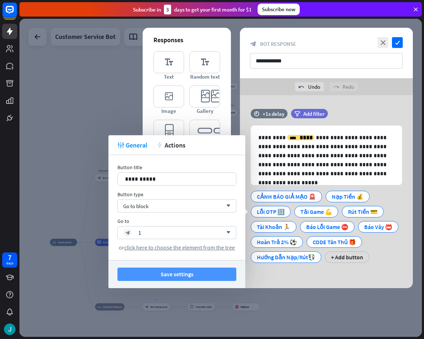
click at [225, 273] on button "Save settings" at bounding box center [177, 273] width 119 height 13
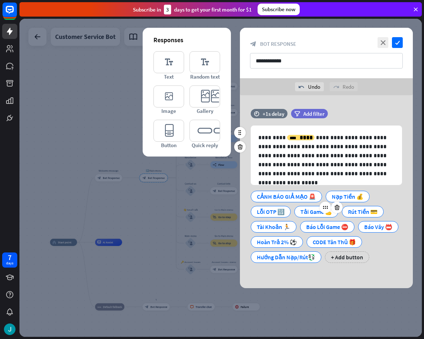
click at [316, 211] on div "Tải Game 💪" at bounding box center [317, 211] width 32 height 11
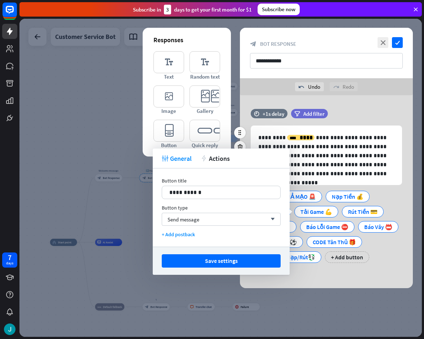
click at [381, 244] on div "CẢNH BÁO GIẢ MẠO 🚨 Nạp Tiền 💰 Lỗi OTP 🔢 Tải Game 💪 Rút Tiền 💳 Tài Khoản 🏃 Báo L…" at bounding box center [324, 225] width 151 height 76
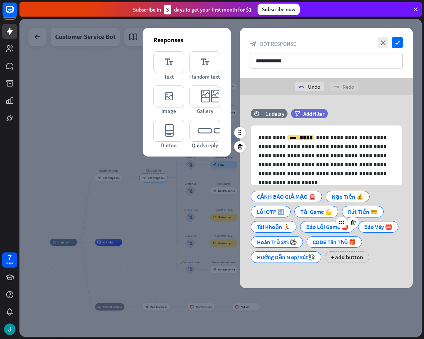
drag, startPoint x: 270, startPoint y: 229, endPoint x: 305, endPoint y: 226, distance: 35.0
click at [289, 228] on div "Tài Khoản 🏃" at bounding box center [274, 227] width 46 height 12
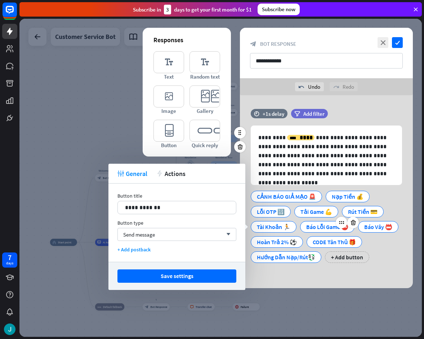
click at [311, 227] on div "Báo Lỗi Game ⛔" at bounding box center [327, 226] width 42 height 11
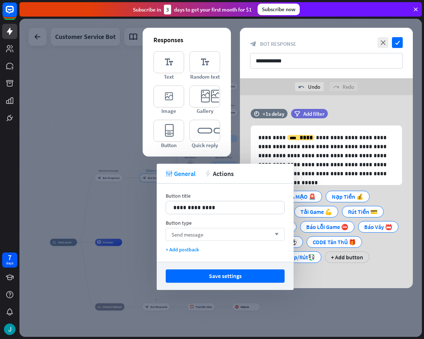
click at [248, 237] on div "Send message arrow_down" at bounding box center [225, 234] width 119 height 13
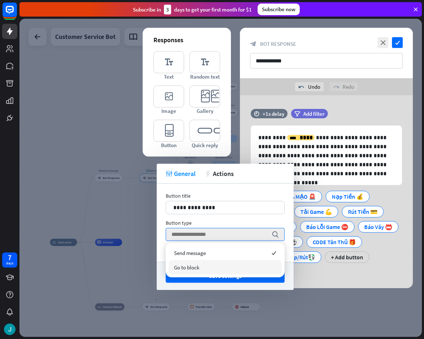
click at [217, 263] on div "Go to block" at bounding box center [225, 267] width 113 height 14
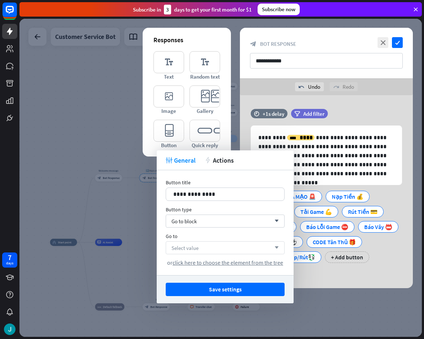
click at [211, 245] on div "Select value arrow_down" at bounding box center [225, 247] width 119 height 13
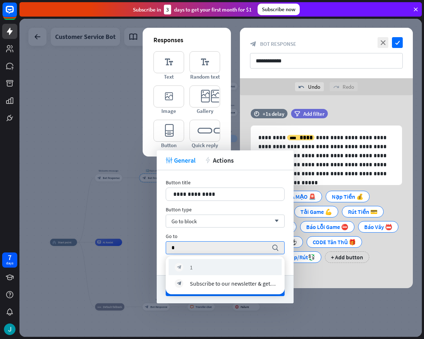
type input "*"
drag, startPoint x: 211, startPoint y: 262, endPoint x: 223, endPoint y: 276, distance: 18.9
click at [210, 263] on div "block_bot_response 1" at bounding box center [225, 267] width 113 height 16
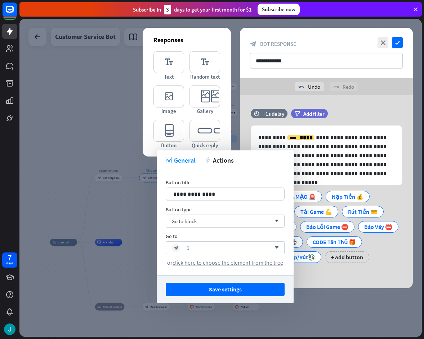
drag, startPoint x: 233, startPoint y: 287, endPoint x: 269, endPoint y: 287, distance: 36.4
click at [233, 287] on button "Save settings" at bounding box center [225, 289] width 119 height 13
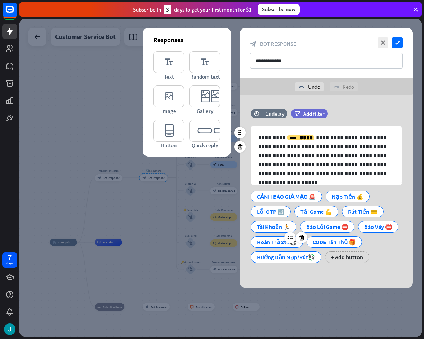
click at [277, 245] on div "Hoàn Trả 2% ️⚽" at bounding box center [277, 241] width 40 height 11
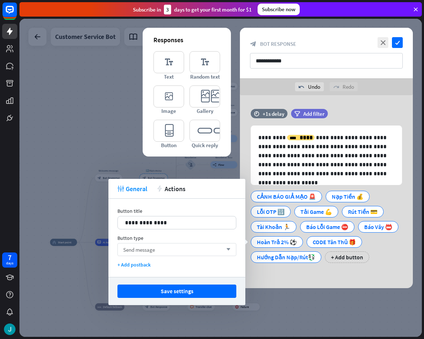
drag, startPoint x: 232, startPoint y: 249, endPoint x: 221, endPoint y: 250, distance: 11.2
click at [231, 249] on div "Send message arrow_down" at bounding box center [177, 249] width 119 height 13
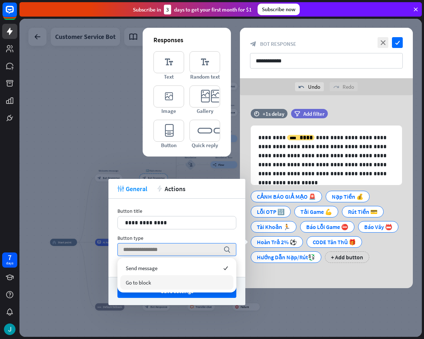
click at [165, 279] on div "Go to block" at bounding box center [176, 282] width 113 height 14
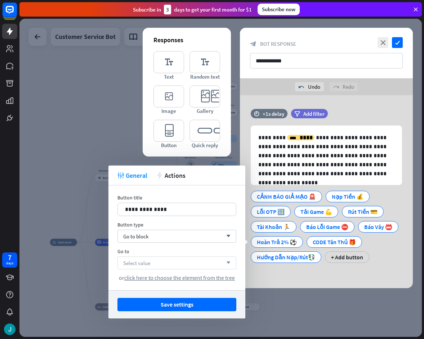
click at [167, 260] on div "Select value arrow_down" at bounding box center [177, 262] width 119 height 13
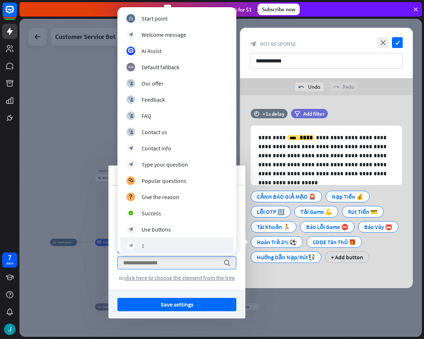
click at [161, 240] on div "block_bot_response 1" at bounding box center [176, 245] width 113 height 16
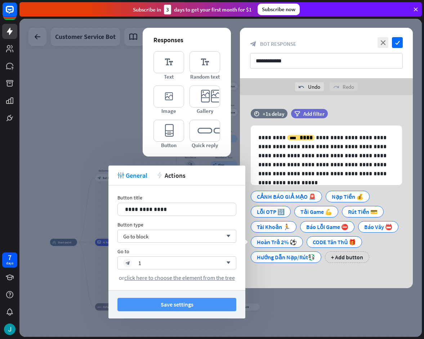
click at [181, 303] on button "Save settings" at bounding box center [177, 304] width 119 height 13
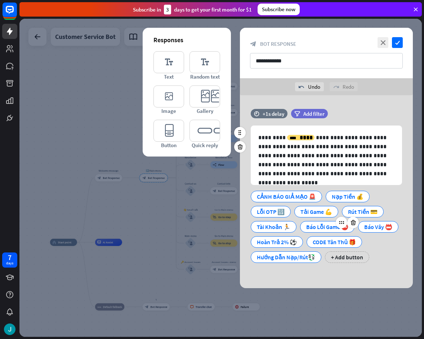
click at [320, 227] on div "Báo Lỗi Game ⛔" at bounding box center [327, 226] width 42 height 11
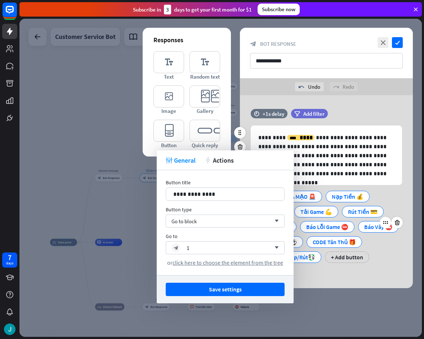
click at [373, 227] on div "Báo Vây 📛" at bounding box center [378, 226] width 28 height 11
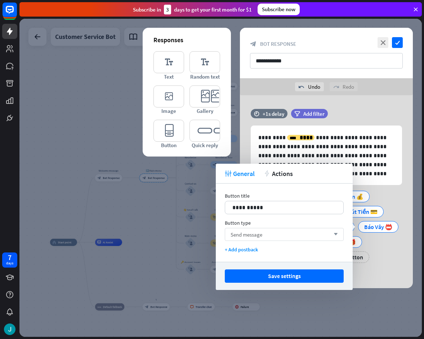
click at [280, 236] on div "Send message arrow_down" at bounding box center [284, 234] width 119 height 13
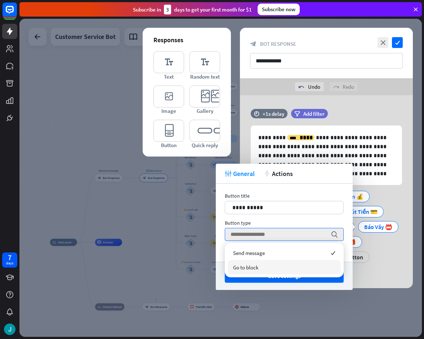
click at [259, 263] on div "Go to block" at bounding box center [284, 267] width 113 height 14
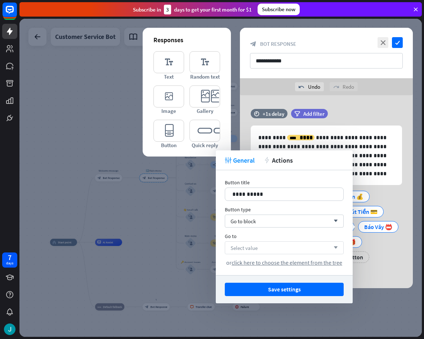
click at [260, 247] on div "Select value arrow_down" at bounding box center [284, 247] width 119 height 13
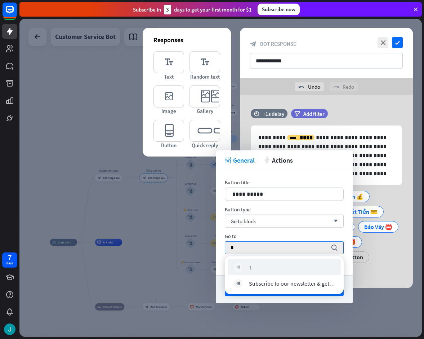
type input "*"
click at [256, 263] on div "block_bot_response 1" at bounding box center [284, 267] width 101 height 9
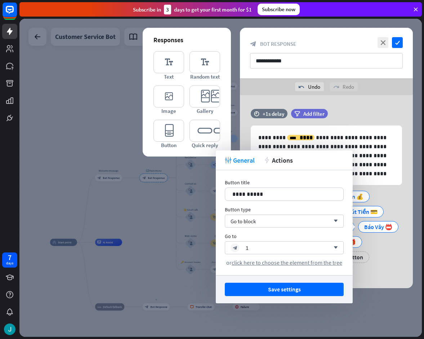
click at [283, 284] on button "Save settings" at bounding box center [284, 289] width 119 height 13
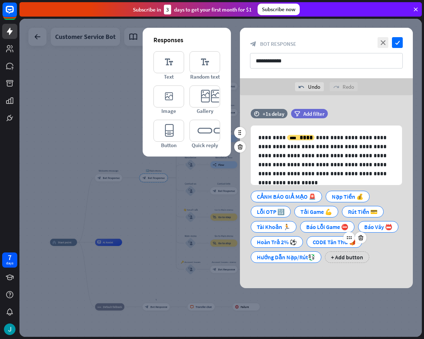
click at [319, 243] on div "CODE Tân Thủ 🎁" at bounding box center [334, 241] width 43 height 11
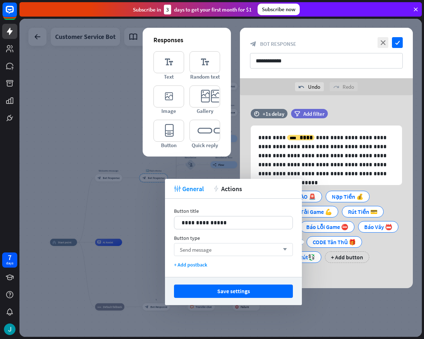
click at [255, 245] on div "Send message arrow_down" at bounding box center [233, 249] width 119 height 13
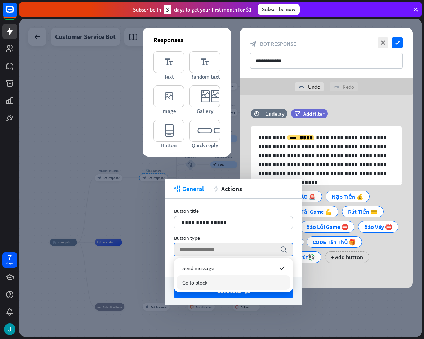
click at [220, 282] on div "Go to block" at bounding box center [233, 282] width 113 height 14
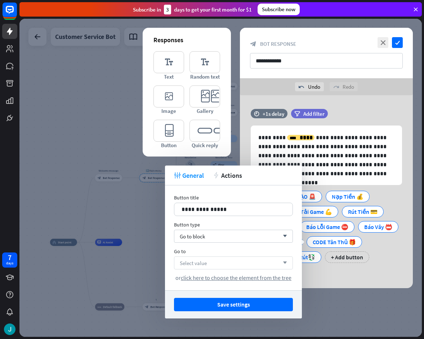
click at [227, 256] on div "Go to Select value arrow_down or click here to choose the element from the tree" at bounding box center [233, 264] width 119 height 33
click at [227, 258] on div "Select value arrow_down" at bounding box center [233, 262] width 119 height 13
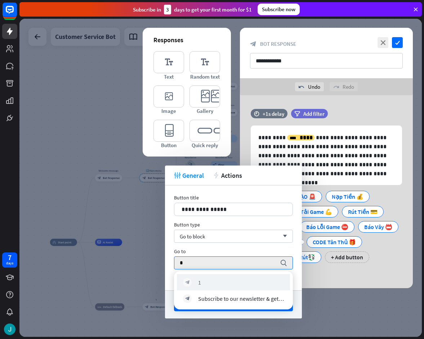
type input "*"
click at [211, 276] on div "block_bot_response 1" at bounding box center [233, 282] width 113 height 16
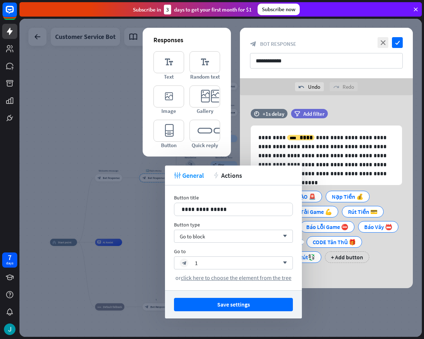
drag, startPoint x: 261, startPoint y: 302, endPoint x: 266, endPoint y: 296, distance: 7.7
click at [261, 302] on button "Save settings" at bounding box center [233, 304] width 119 height 13
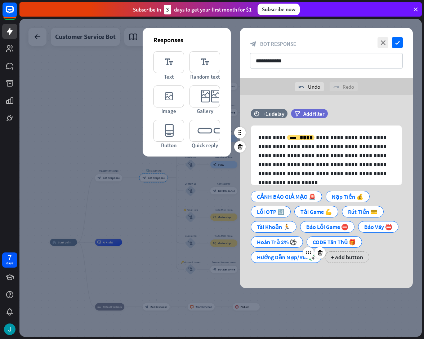
click at [278, 259] on div "Hướng Dẫn Nạp/Rút💱" at bounding box center [286, 257] width 58 height 11
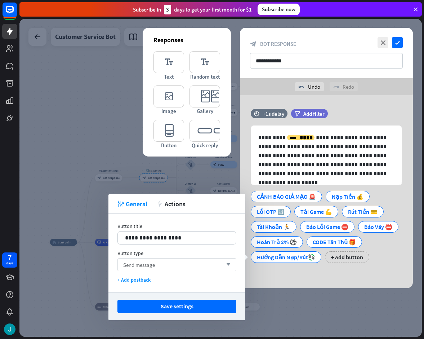
drag, startPoint x: 229, startPoint y: 266, endPoint x: 225, endPoint y: 267, distance: 4.0
click at [229, 266] on icon "arrow_down" at bounding box center [227, 264] width 8 height 4
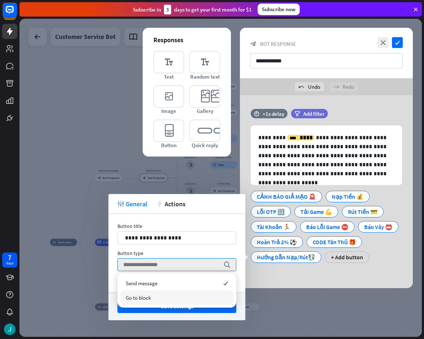
click at [187, 301] on div "Go to block" at bounding box center [176, 297] width 113 height 14
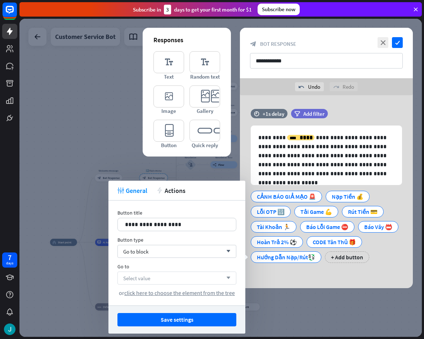
click at [229, 277] on icon "arrow_down" at bounding box center [227, 278] width 8 height 4
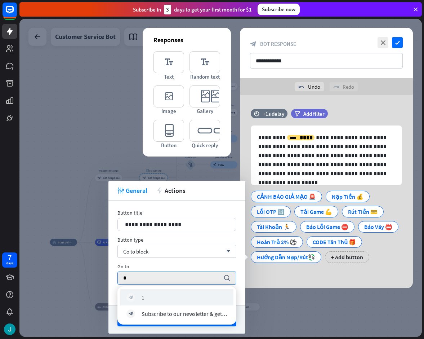
type input "*"
click at [153, 297] on div "block_bot_response 1" at bounding box center [177, 297] width 101 height 9
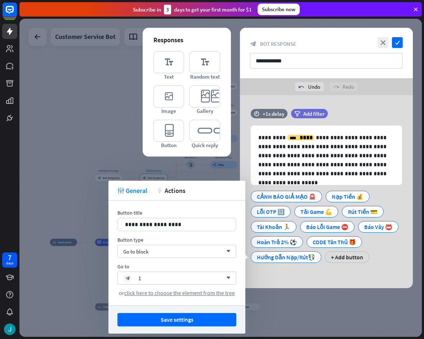
drag, startPoint x: 199, startPoint y: 317, endPoint x: 206, endPoint y: 317, distance: 6.9
click at [199, 317] on button "Save settings" at bounding box center [177, 319] width 119 height 13
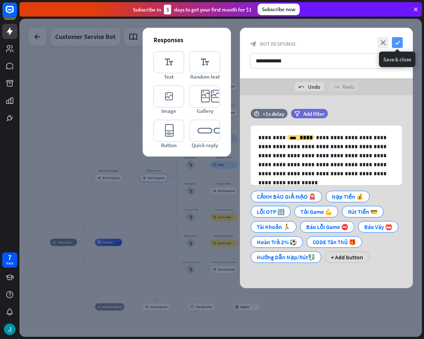
click at [397, 44] on icon "check" at bounding box center [397, 42] width 11 height 11
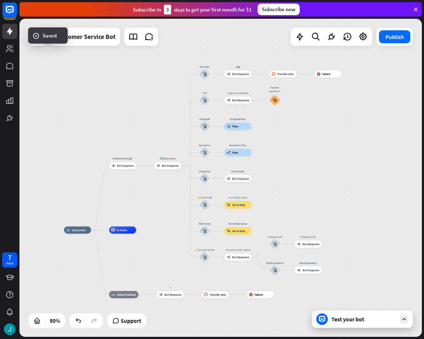
drag, startPoint x: 328, startPoint y: 143, endPoint x: 342, endPoint y: 131, distance: 18.7
click at [342, 131] on div "home_2 Start point Welcome message block_bot_response Bot Response 🔙 Main menu …" at bounding box center [220, 178] width 403 height 318
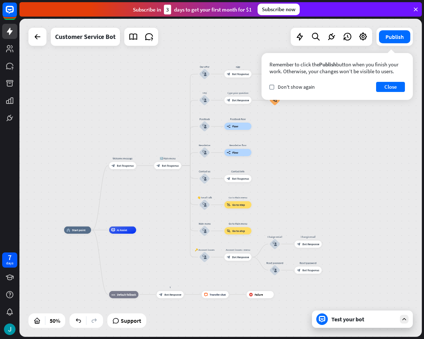
click at [282, 91] on div "check Don't show again Close" at bounding box center [338, 87] width 136 height 10
click at [373, 86] on div "check Don't show again Close" at bounding box center [338, 87] width 136 height 10
click at [379, 86] on button "Close" at bounding box center [390, 87] width 29 height 10
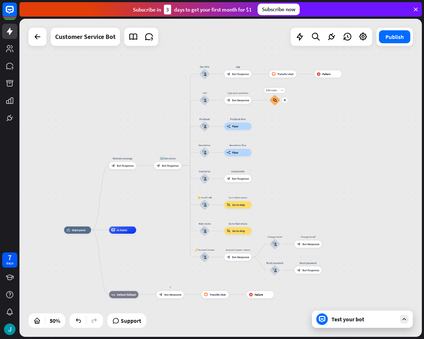
click at [280, 95] on div "Edit name more_horiz plus Popular questions block_faq" at bounding box center [275, 100] width 11 height 11
click at [283, 89] on icon "more_horiz" at bounding box center [282, 90] width 3 height 3
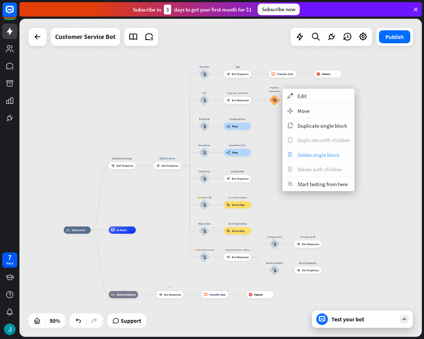
click at [312, 152] on span "Delete single block" at bounding box center [319, 154] width 42 height 7
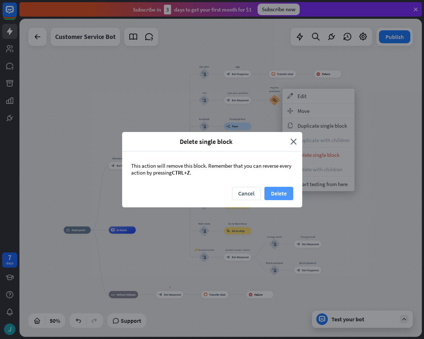
click at [286, 191] on button "Delete" at bounding box center [279, 193] width 29 height 13
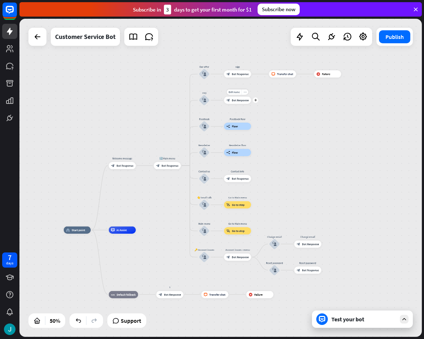
click at [243, 101] on span "Bot Response" at bounding box center [240, 100] width 17 height 4
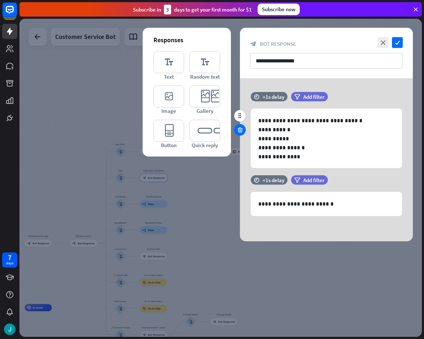
click at [240, 131] on icon at bounding box center [240, 130] width 7 height 6
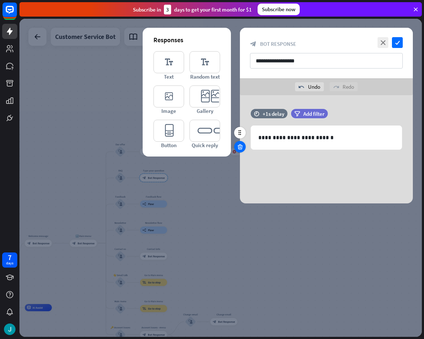
click at [241, 147] on icon at bounding box center [240, 146] width 7 height 6
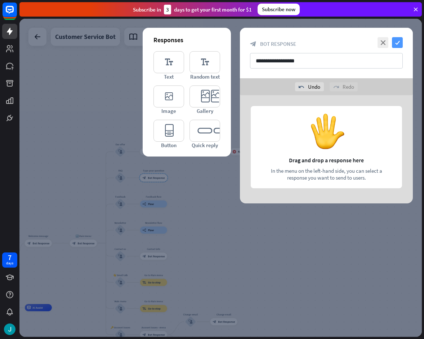
click at [397, 44] on icon "check" at bounding box center [397, 42] width 11 height 11
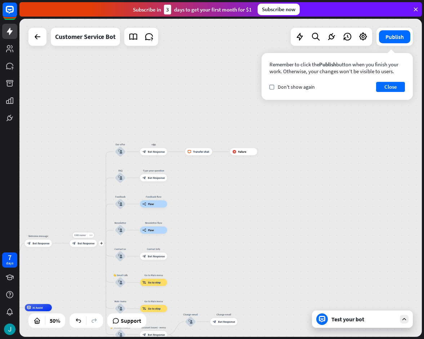
click at [80, 242] on span "Bot Response" at bounding box center [86, 243] width 17 height 4
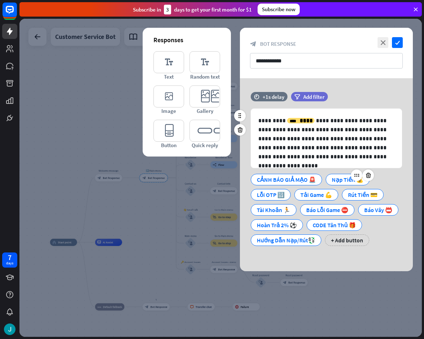
click at [338, 180] on div "Nạp Tiền 💰" at bounding box center [348, 179] width 32 height 11
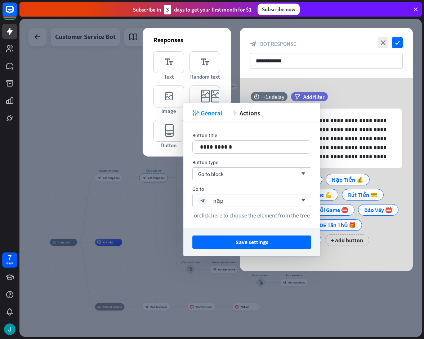
drag, startPoint x: 383, startPoint y: 239, endPoint x: 379, endPoint y: 229, distance: 11.4
click at [383, 240] on div "CẢNH BÁO GIẢ MẠO 🚨 Nạp Tiền 💰 Lỗi OTP 🔢 Tải Game 💪 Rút Tiền 💳 Tài Khoản 🏃 Báo L…" at bounding box center [324, 208] width 151 height 76
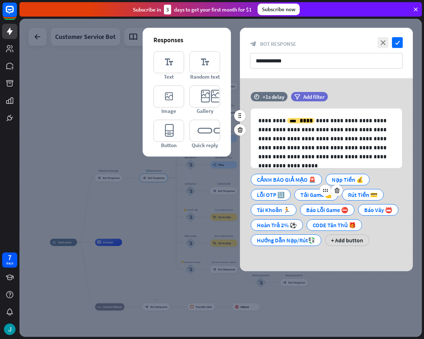
click at [313, 195] on div "Tải Game 💪" at bounding box center [317, 194] width 32 height 11
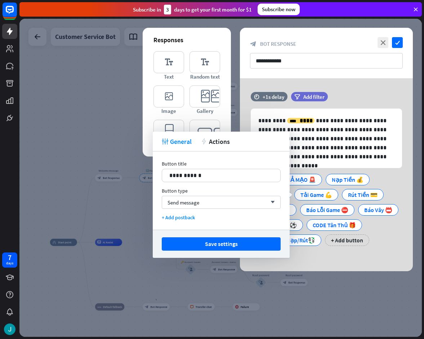
click at [103, 150] on div at bounding box center [220, 178] width 403 height 318
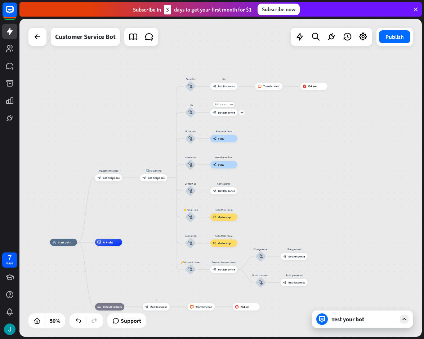
click at [225, 103] on span "Edit name" at bounding box center [220, 104] width 11 height 3
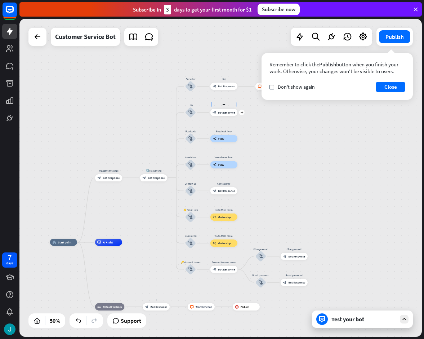
type input "****"
type input "***"
click at [241, 113] on icon "plus" at bounding box center [242, 112] width 3 height 3
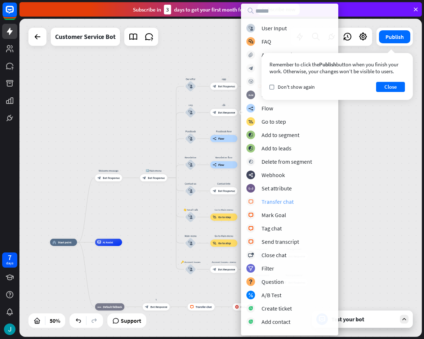
drag, startPoint x: 283, startPoint y: 196, endPoint x: 283, endPoint y: 200, distance: 4.3
click at [283, 200] on div "block_user_input User Input block_faq FAQ block_attachment Attachment input blo…" at bounding box center [289, 177] width 97 height 306
click at [283, 201] on div "Transfer chat" at bounding box center [278, 201] width 32 height 7
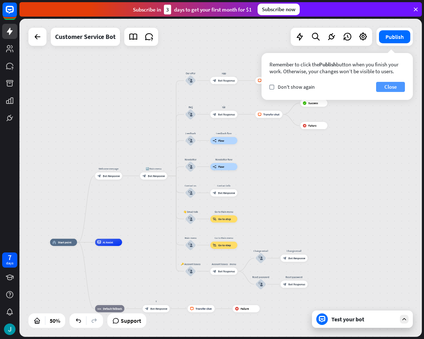
click at [398, 91] on button "Close" at bounding box center [390, 87] width 29 height 10
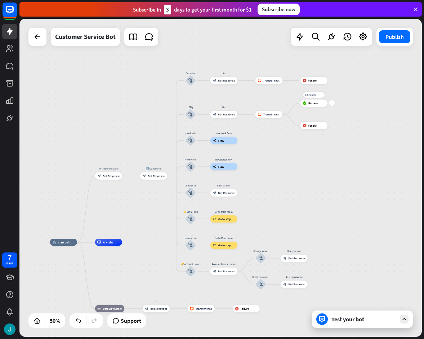
click at [323, 97] on div "more_horiz" at bounding box center [321, 94] width 7 height 5
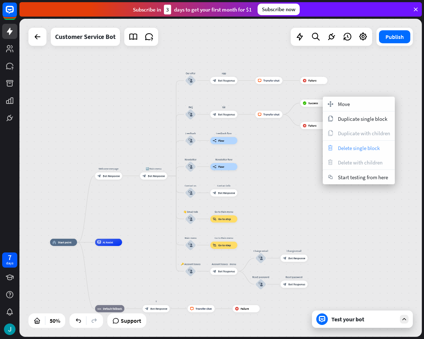
click at [347, 151] on span "Delete single block" at bounding box center [359, 148] width 42 height 7
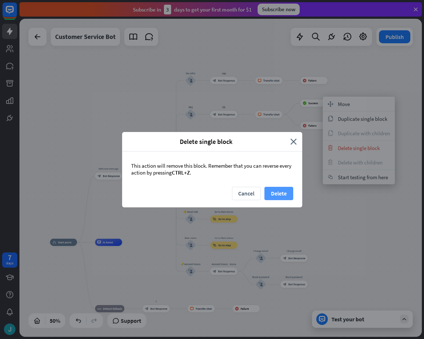
click at [283, 187] on button "Delete" at bounding box center [279, 193] width 29 height 13
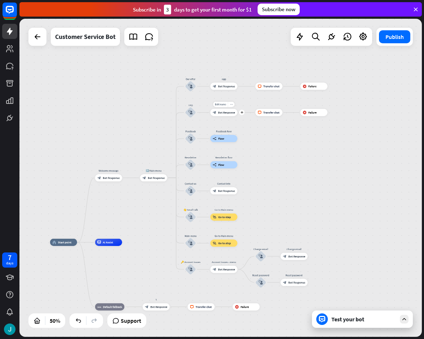
click at [228, 114] on div "block_bot_response Bot Response" at bounding box center [224, 112] width 27 height 7
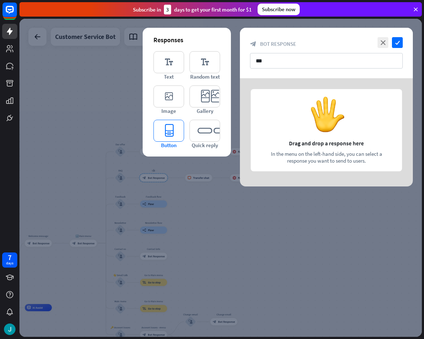
click at [180, 132] on icon "editor_button" at bounding box center [169, 131] width 31 height 22
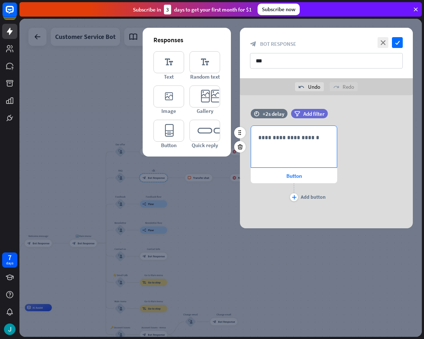
click at [280, 137] on p "**********" at bounding box center [293, 137] width 71 height 9
click at [292, 195] on div "plus" at bounding box center [294, 197] width 8 height 8
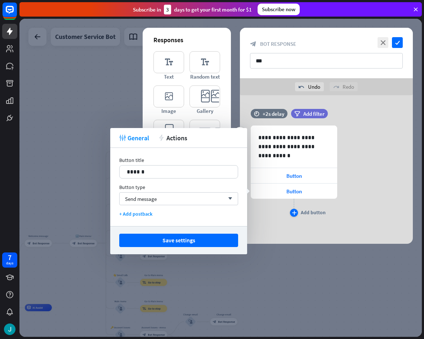
click at [297, 213] on div "plus" at bounding box center [294, 213] width 8 height 8
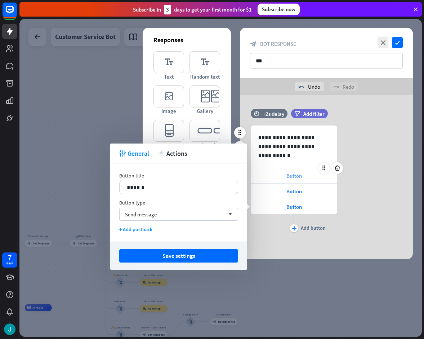
click at [298, 177] on span "Button" at bounding box center [295, 175] width 16 height 7
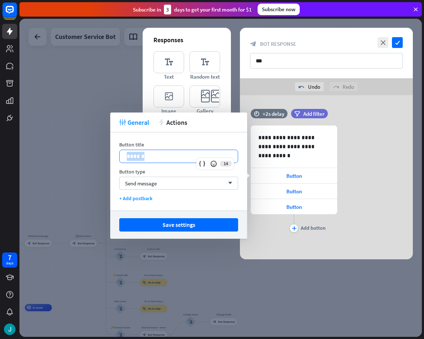
drag, startPoint x: 160, startPoint y: 154, endPoint x: 122, endPoint y: 153, distance: 37.5
click div "******"
click span "Button"
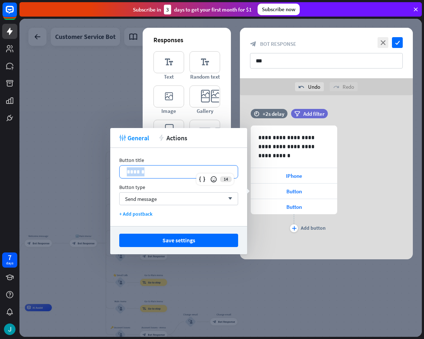
drag, startPoint x: 168, startPoint y: 171, endPoint x: 122, endPoint y: 171, distance: 46.1
click div "******"
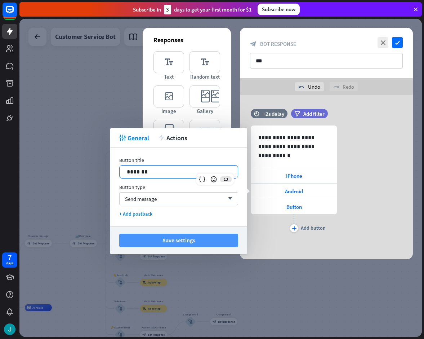
click button "Save settings"
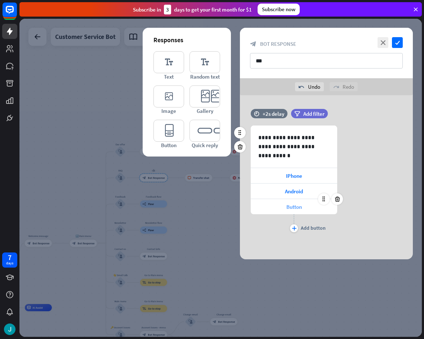
click span "Button"
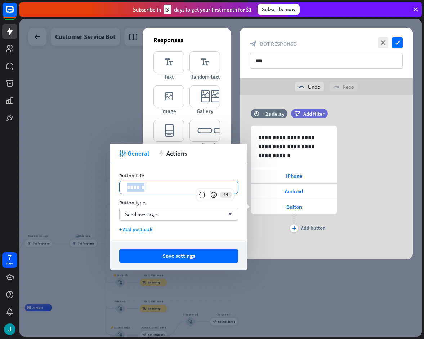
drag, startPoint x: 155, startPoint y: 186, endPoint x: 118, endPoint y: 183, distance: 37.6
click div "******"
click p "******"
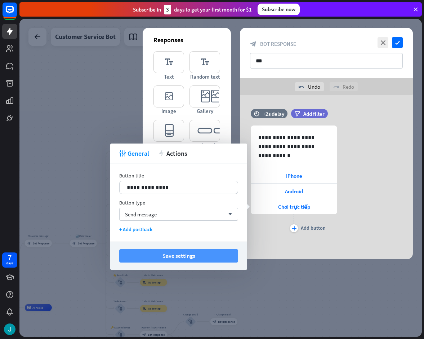
click div "Save settings"
click button "Save settings"
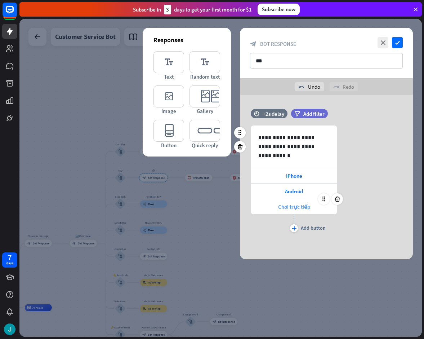
click span "Chơi trực tiếp"
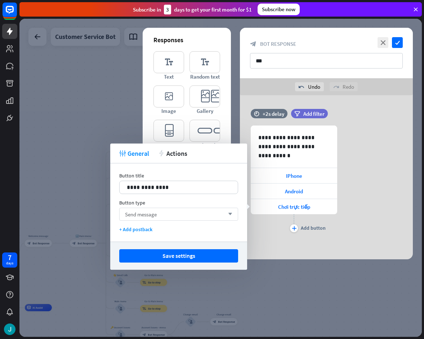
click div "Send message arrow_down"
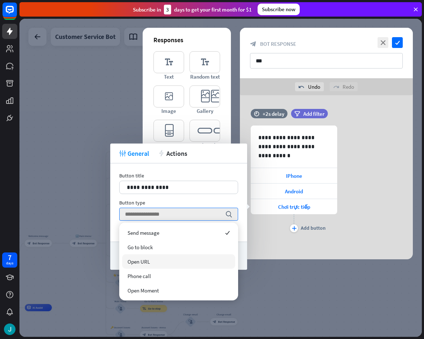
click span "Open URL"
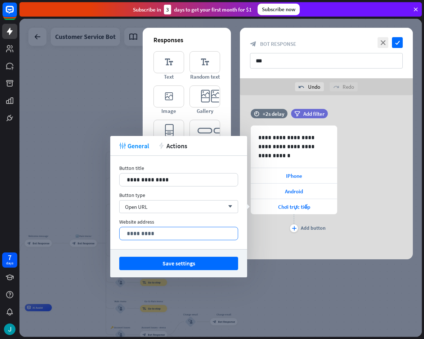
click p "*********"
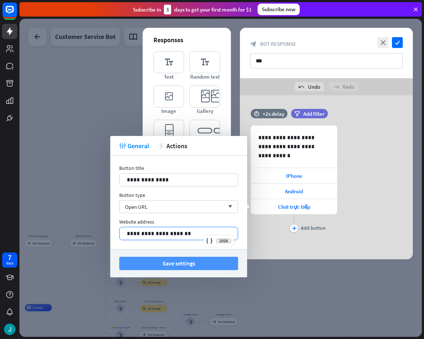
click button "Save settings"
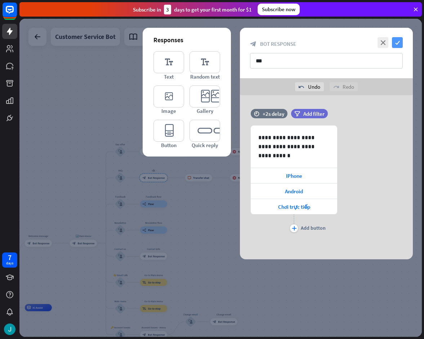
click icon "check"
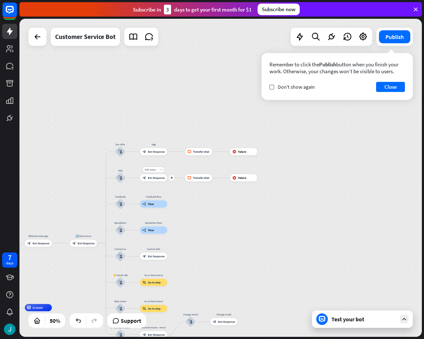
click span "Bot Response"
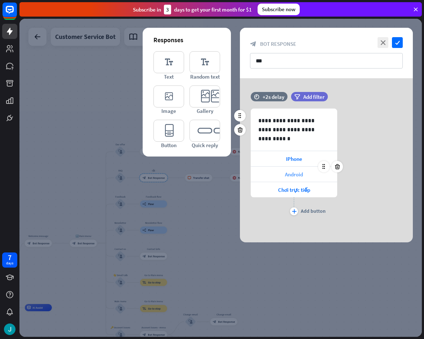
click span "Android"
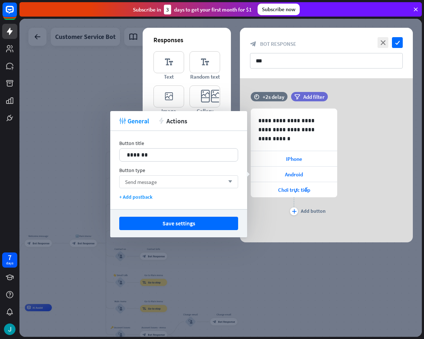
click div "Send message arrow_down"
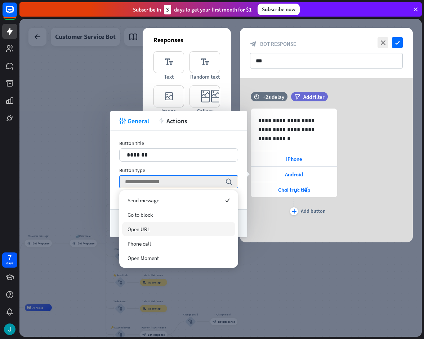
click div "Open URL"
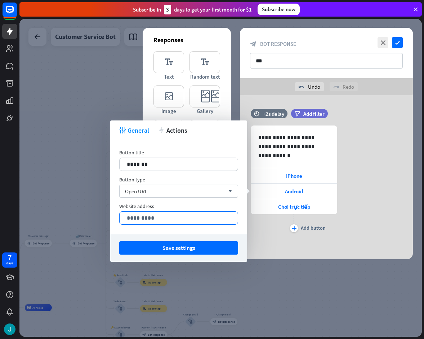
click p "*********"
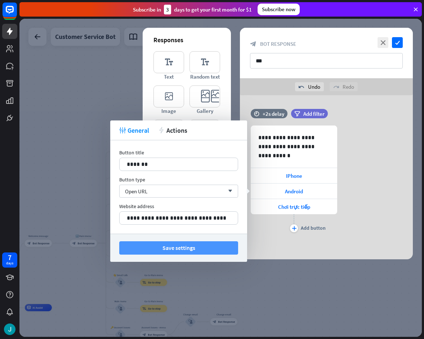
click button "Save settings"
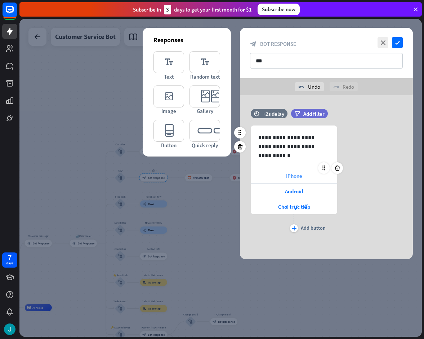
click span "IPhone"
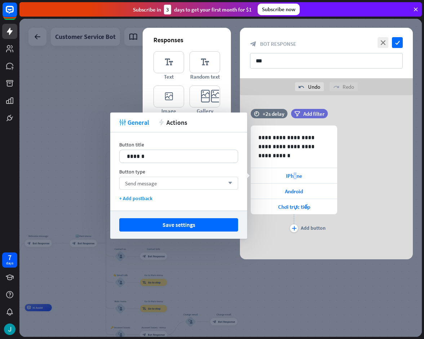
click div "Send message arrow_down"
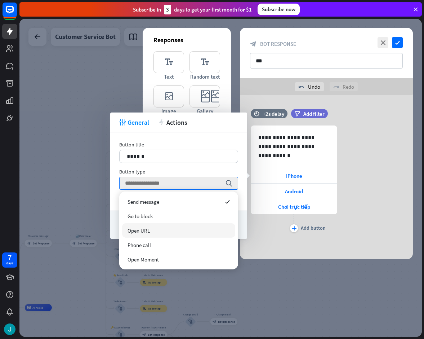
click span "Open URL"
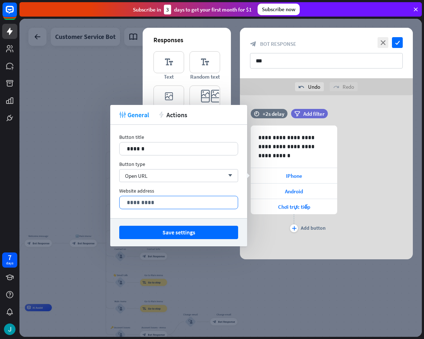
click p "*********"
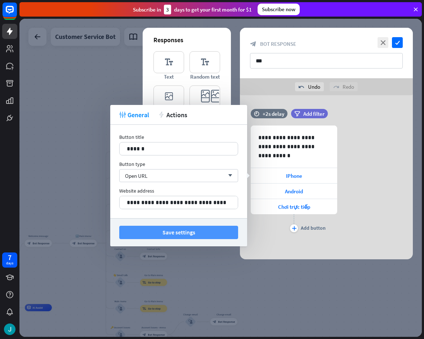
click button "Save settings"
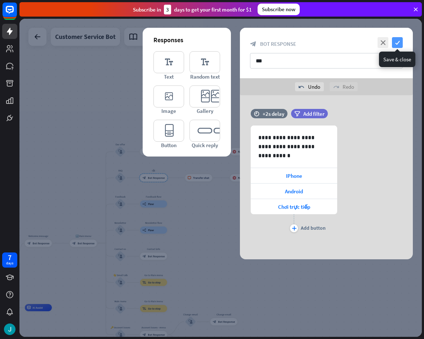
click icon "check"
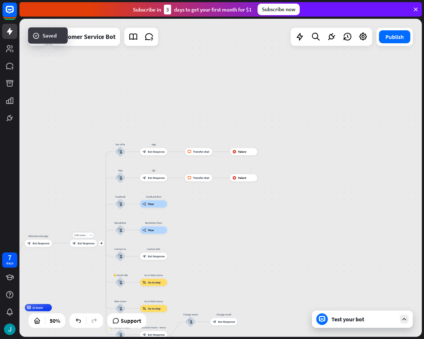
click span "Bot Response"
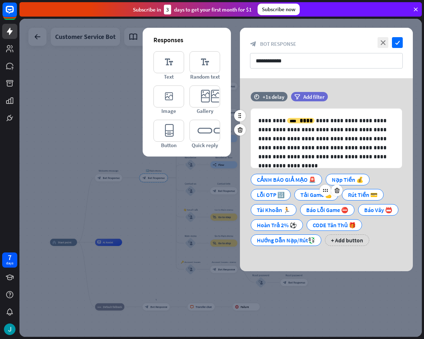
click div "Tải Game 💪"
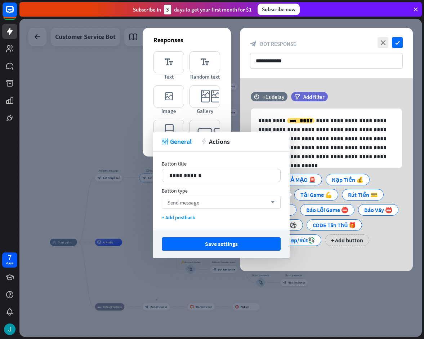
click div "Send message arrow_down"
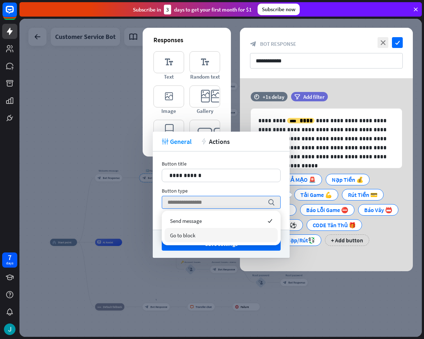
click div "Go to block"
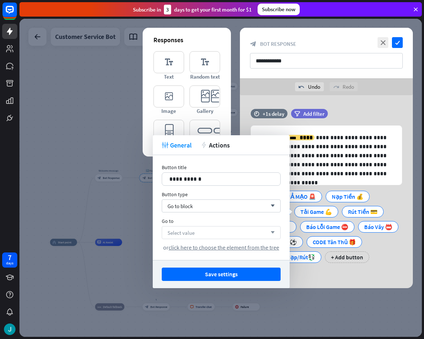
click div "Select value arrow_down"
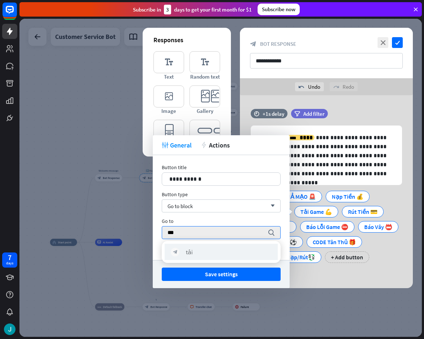
type input "***"
click div "block_bot_response tải"
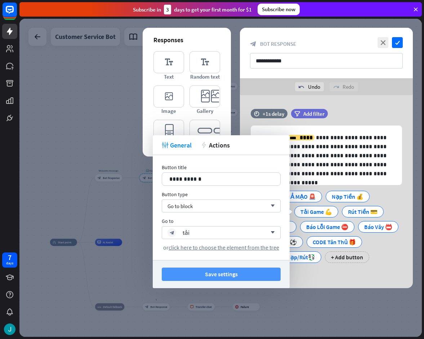
click button "Save settings"
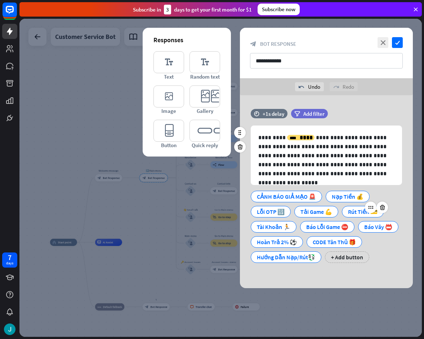
click div "Rút Tiền 💳"
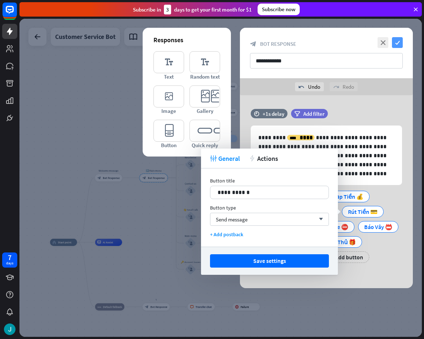
drag, startPoint x: 401, startPoint y: 41, endPoint x: 396, endPoint y: 41, distance: 4.3
click icon "check"
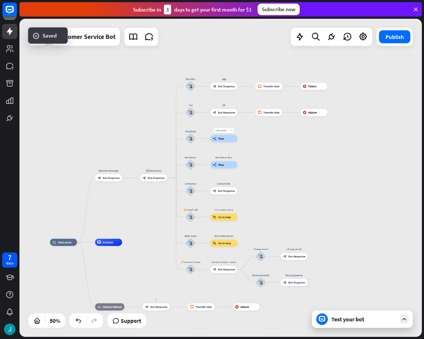
click icon "more_horiz"
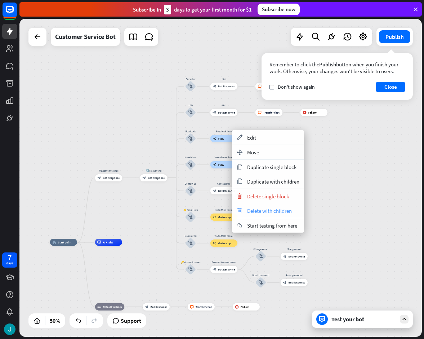
click span "Delete with children"
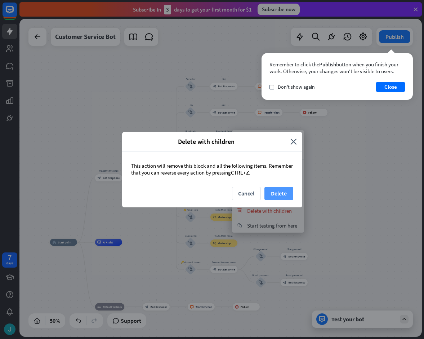
click button "Delete"
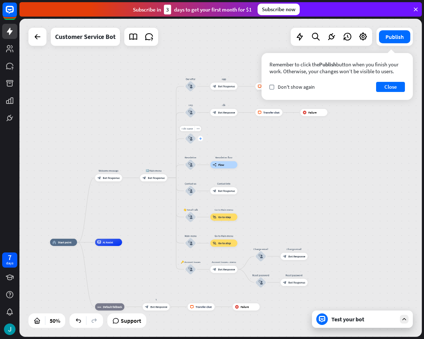
click div "plus"
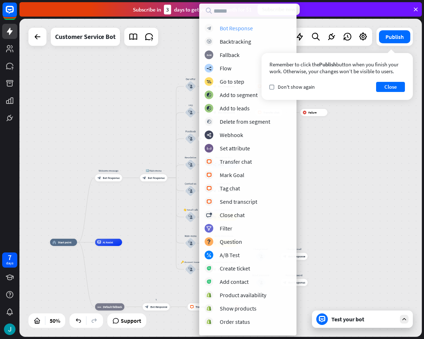
click div "Bot Response"
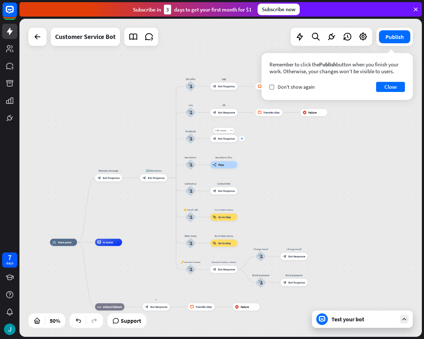
click icon "plus"
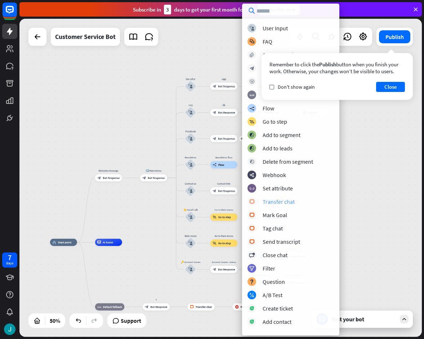
click div "Transfer chat"
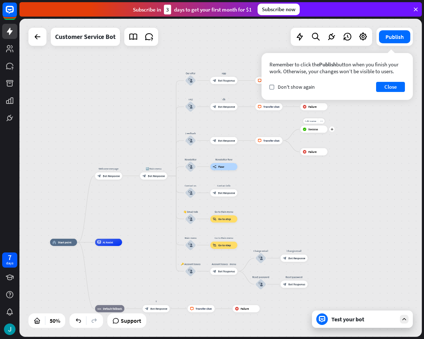
click div "more_horiz"
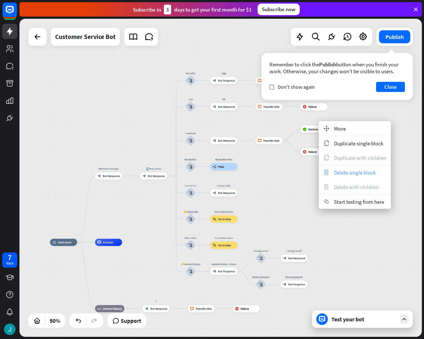
click span "Delete single block"
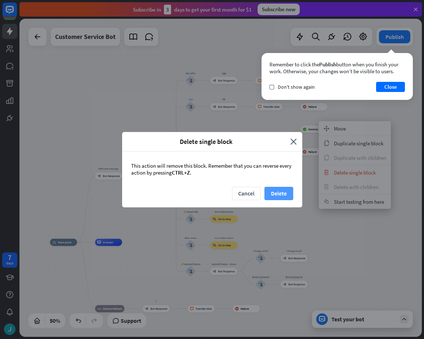
click button "Delete"
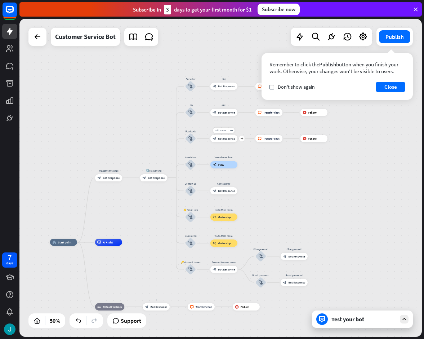
click span "Edit name"
type input "***"
click div "home_2 Start point Welcome message block_bot_response Bot Response 🔙 Main menu …"
click span "Bot Response"
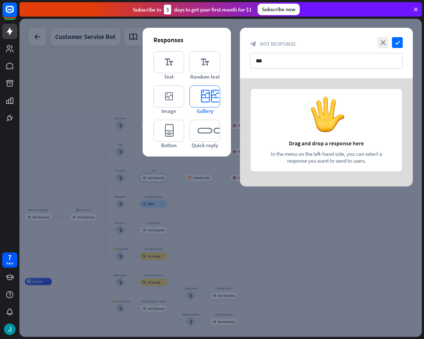
drag, startPoint x: 172, startPoint y: 69, endPoint x: 206, endPoint y: 90, distance: 40.8
click icon "editor_text"
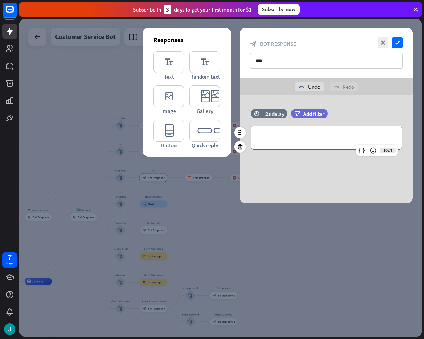
click p "**********"
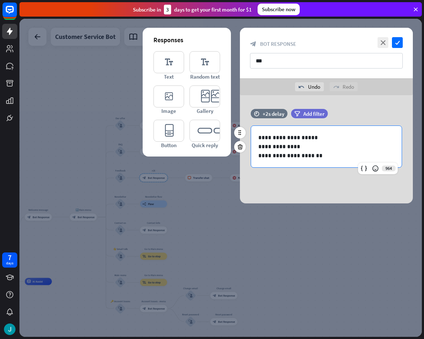
click p "**********"
drag, startPoint x: 310, startPoint y: 137, endPoint x: 302, endPoint y: 141, distance: 8.9
click p "**********"
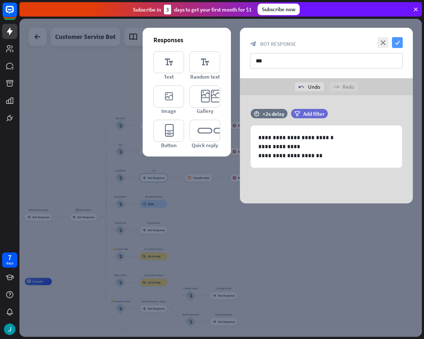
click icon "check"
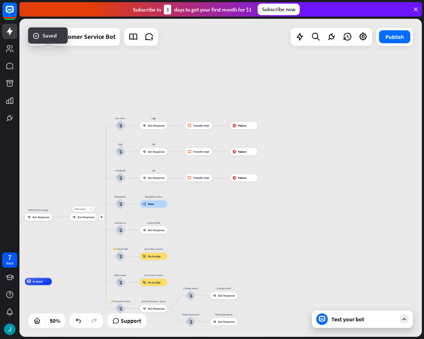
click span "Bot Response"
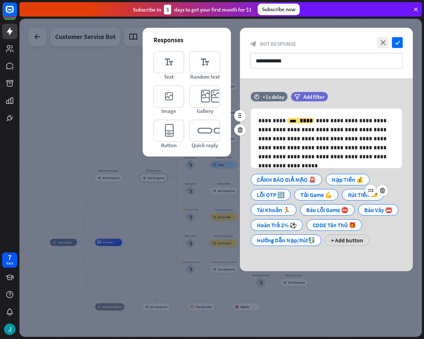
click div "Rút Tiền 💳"
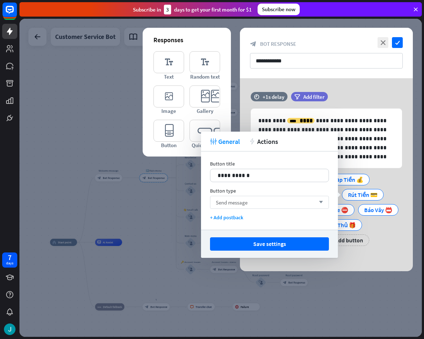
click div "Send message arrow_down"
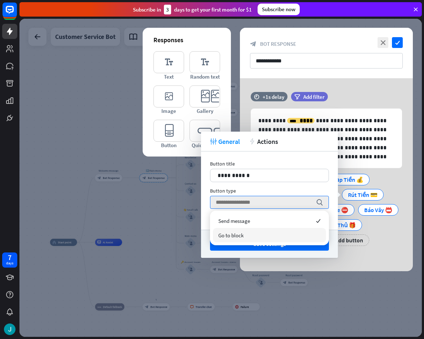
click div "Go to block"
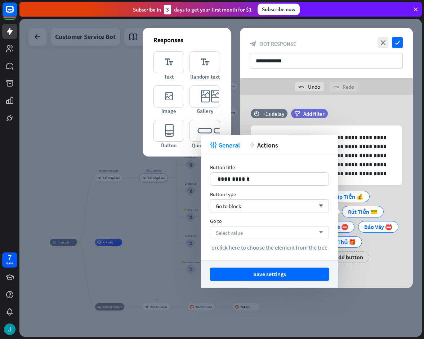
click div "Select value arrow_down"
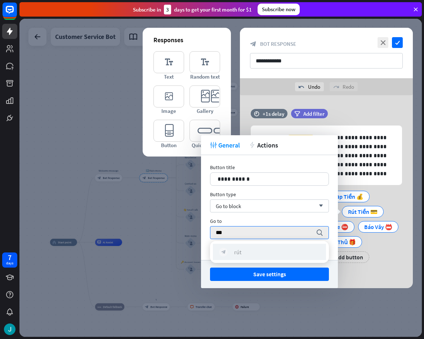
type input "***"
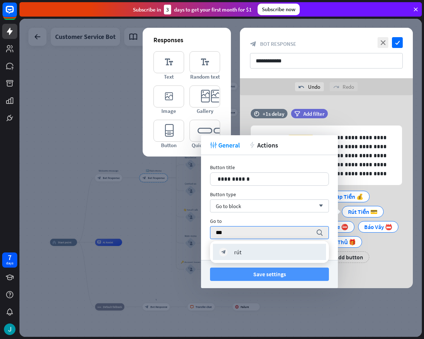
drag, startPoint x: 240, startPoint y: 252, endPoint x: 274, endPoint y: 269, distance: 38.0
click div "rút"
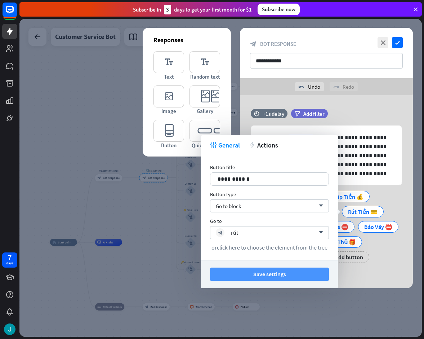
click button "Save settings"
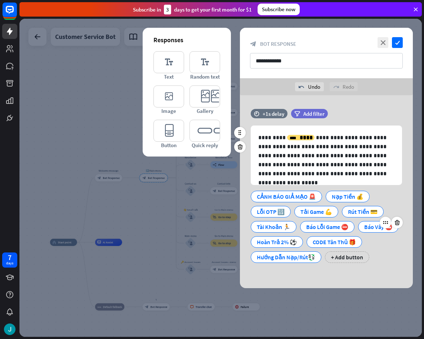
click div "Báo Vây 📛"
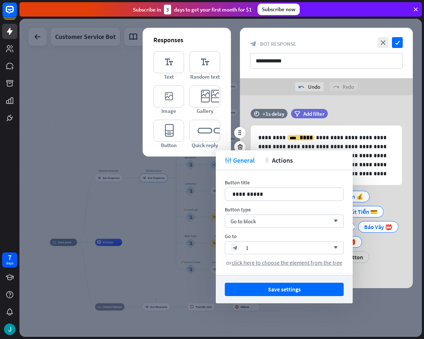
click div "CẢNH BÁO GIẢ MẠO 🚨 Nạp Tiền 💰 Lỗi OTP 🔢 Tải Game 💪 Rút Tiền 💳 Tài Khoản 🏃 Báo L…"
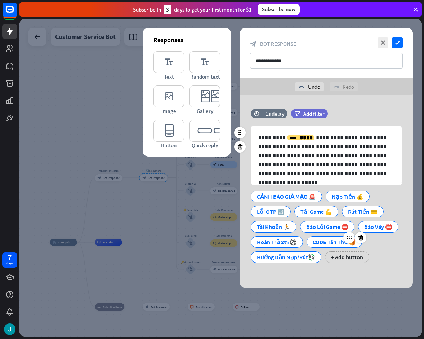
click div "CODE Tân Thủ 🎁"
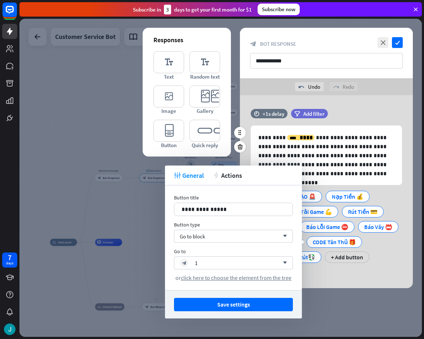
click div "CẢNH BÁO GIẢ MẠO 🚨 Nạp Tiền 💰 Lỗi OTP 🔢 Tải Game 💪 Rút Tiền 💳 Tài Khoản 🏃 Báo L…"
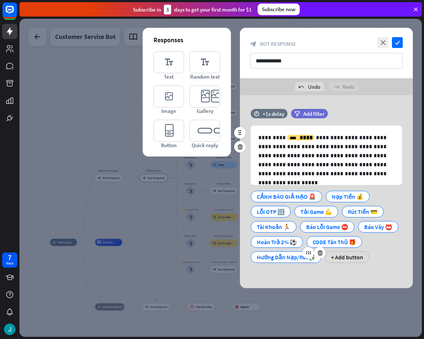
click div "Hướng Dẫn Nạp/Rút💱"
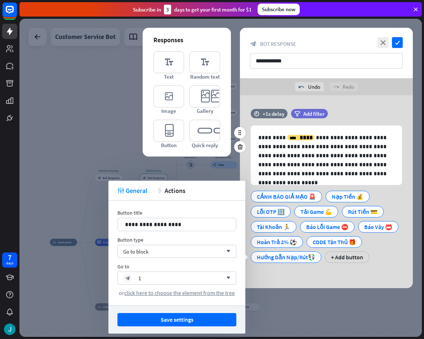
click div "CẢNH BÁO GIẢ MẠO 🚨 Nạp Tiền 💰 Lỗi OTP 🔢 Tải Game 💪 Rút Tiền 💳 Tài Khoản 🏃 Báo L…"
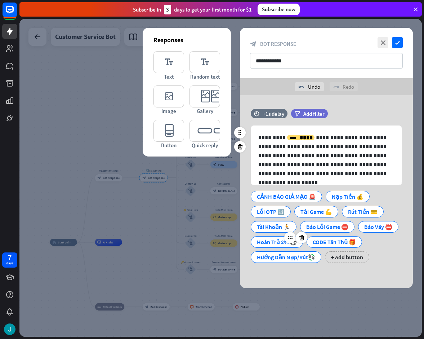
click div "Hoàn Trả 2% ️⚽"
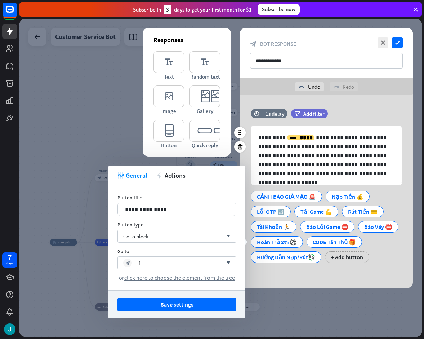
click div "CẢNH BÁO GIẢ MẠO 🚨 Nạp Tiền 💰 Lỗi OTP 🔢 Tải Game 💪 Rút Tiền 💳 Tài Khoản 🏃 Báo L…"
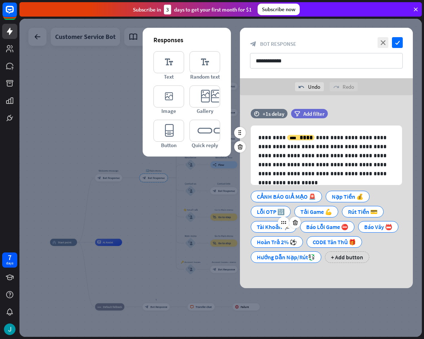
click div "Tài Khoản 🏃"
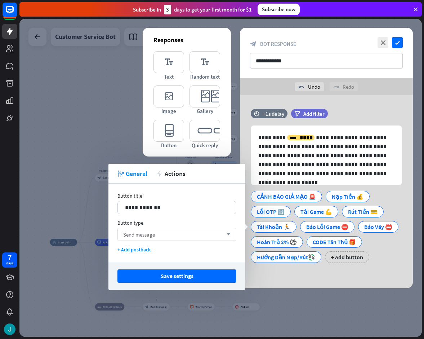
click div "Send message arrow_down"
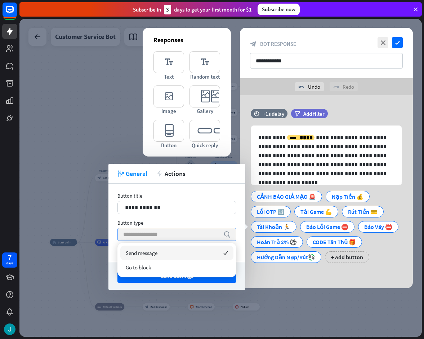
click input "search"
click div
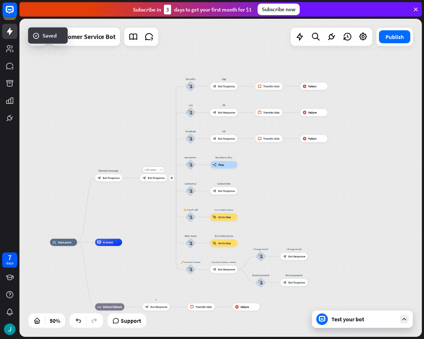
click div "block_bot_response Bot Response"
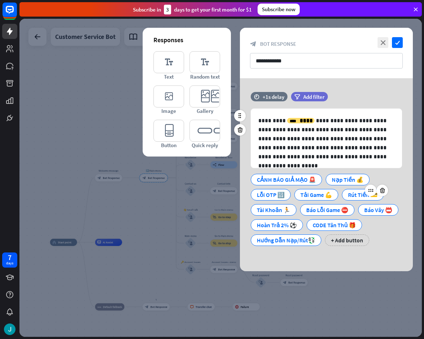
click div "Rút Tiền 💳"
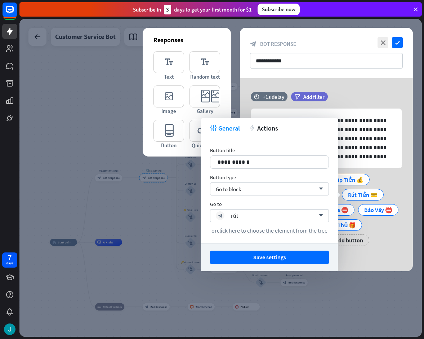
click div
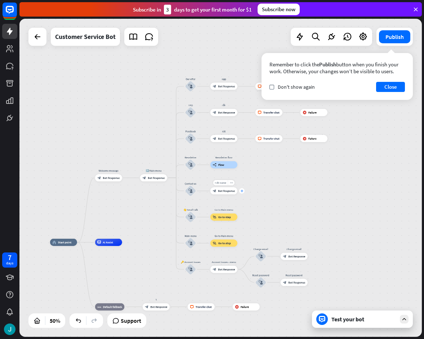
click icon "plus"
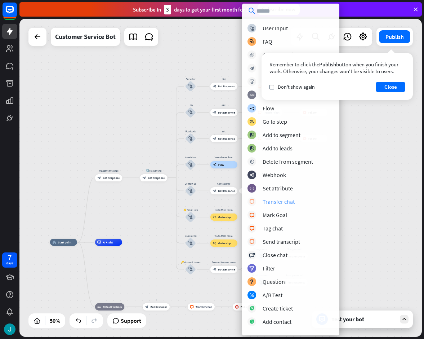
click div "Transfer chat"
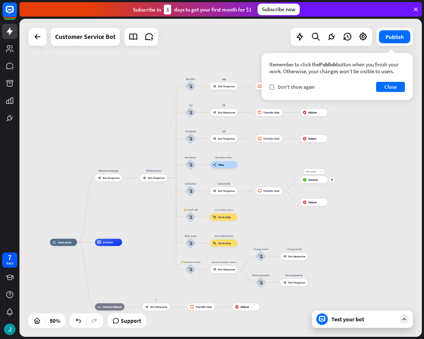
click div "more_horiz"
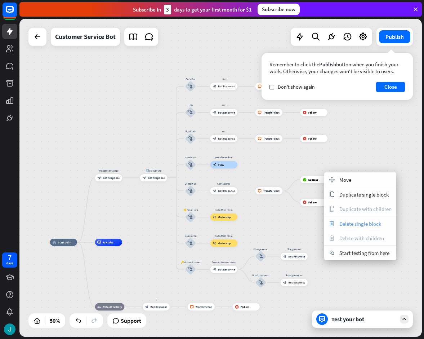
click span "Delete single block"
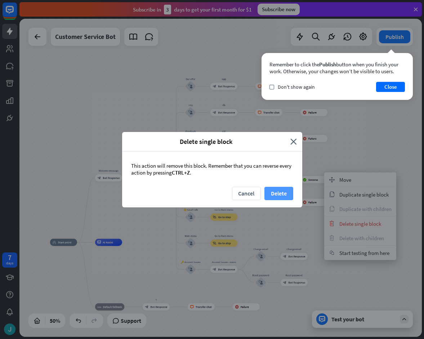
click button "Delete"
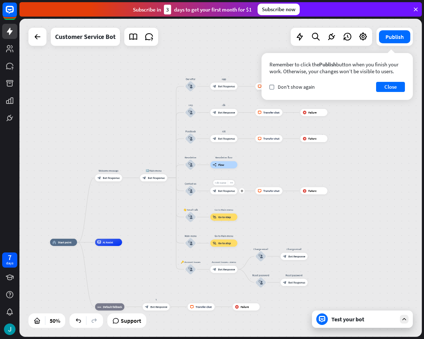
click div "Edit name"
type input "*********"
click div "home_2 Start point Welcome message block_bot_response Bot Response 🔙 Main menu …"
click span "Bot Response"
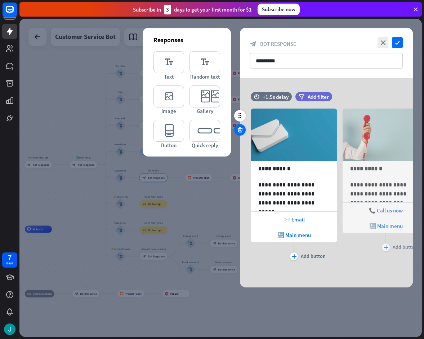
click icon
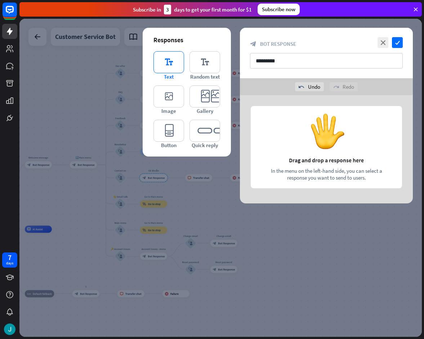
drag, startPoint x: 177, startPoint y: 69, endPoint x: 183, endPoint y: 71, distance: 6.2
click icon "editor_text"
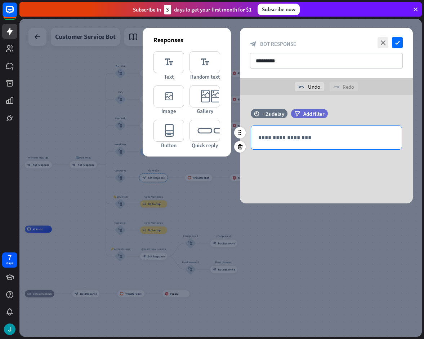
click p "**********"
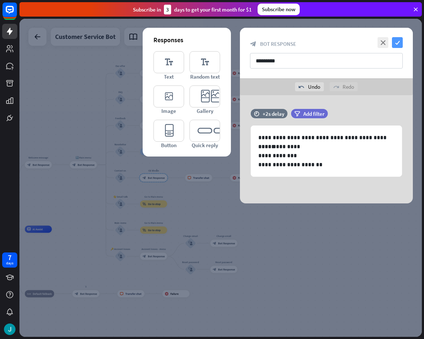
click icon "check"
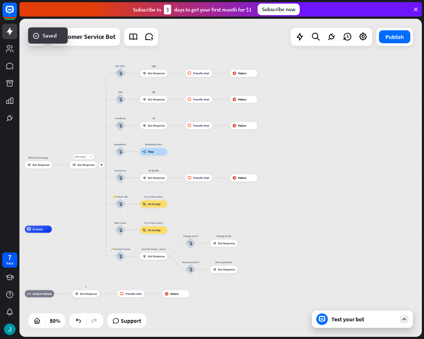
click span "Bot Response"
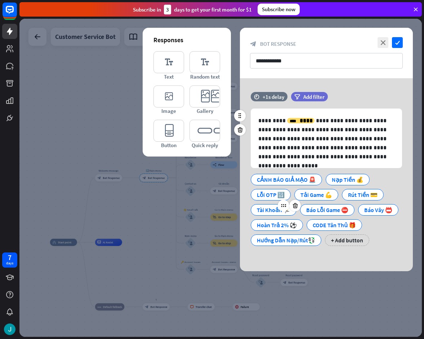
click div "Tài Khoản 🏃"
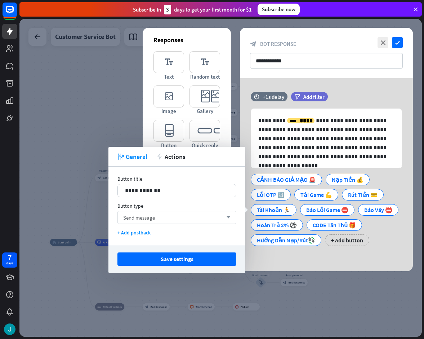
click div "Send message arrow_down"
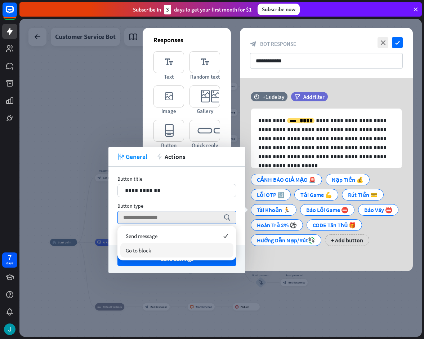
click div "Go to block"
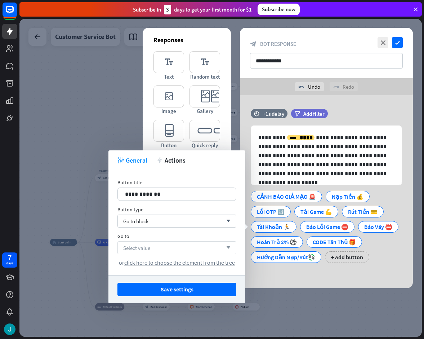
click div "Select value arrow_down"
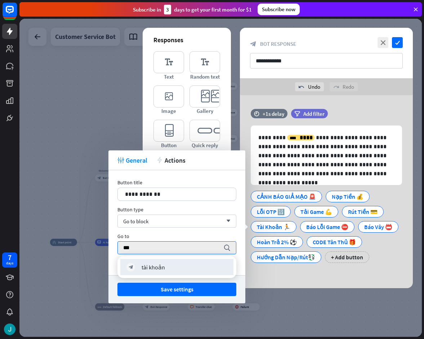
type input "***"
click div "block_bot_response tài khoản"
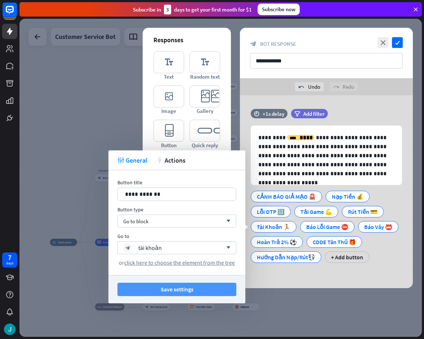
click button "Save settings"
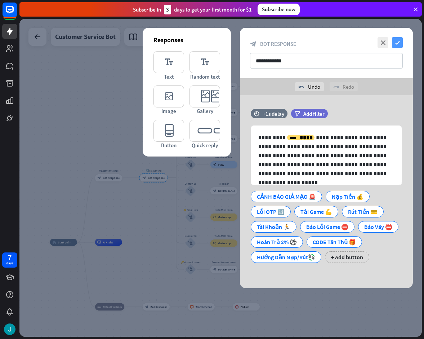
click icon "check"
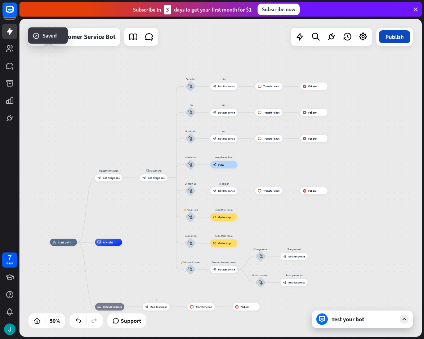
click button "Publish"
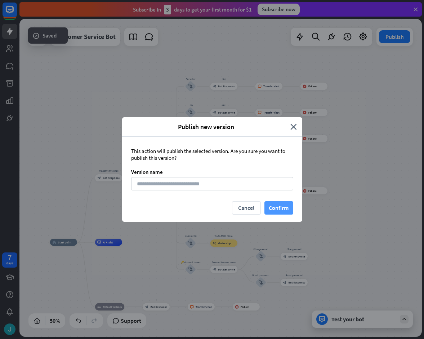
drag, startPoint x: 283, startPoint y: 209, endPoint x: 283, endPoint y: 202, distance: 7.2
click button "Confirm"
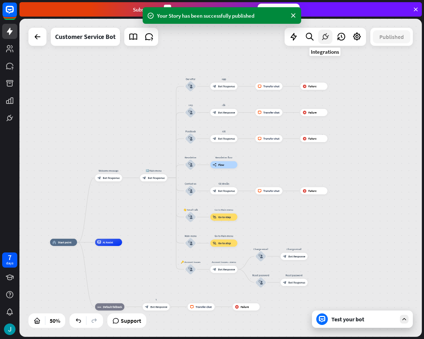
click icon
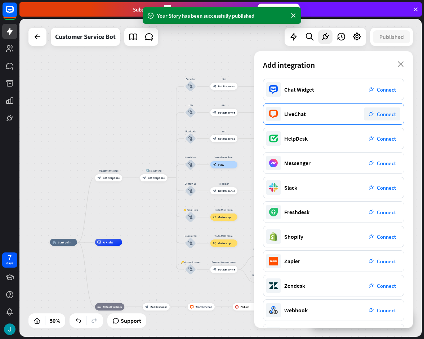
click span "Connect"
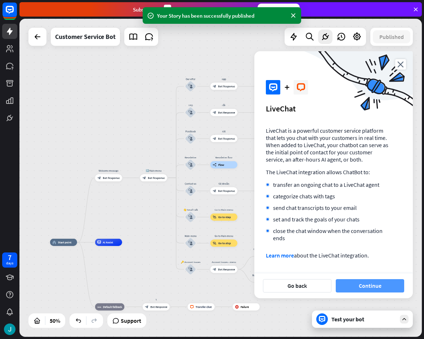
click button "Continue"
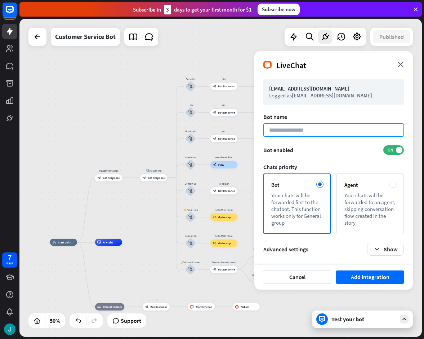
click input
type input "**********"
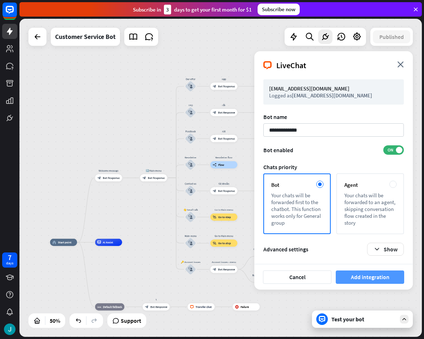
click button "Add integration"
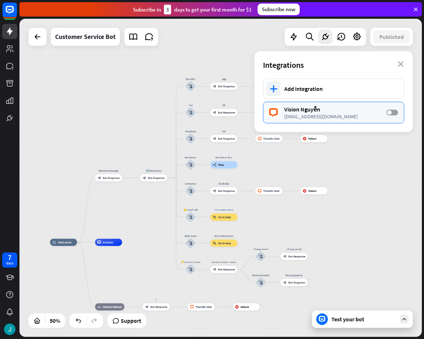
click label "OFF"
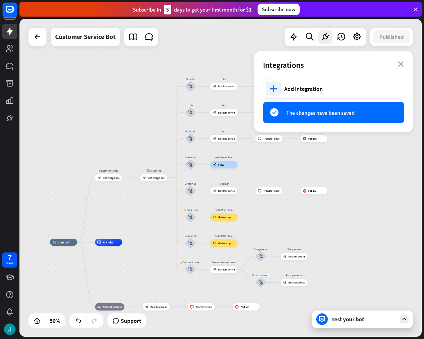
click span "The changes have been saved"
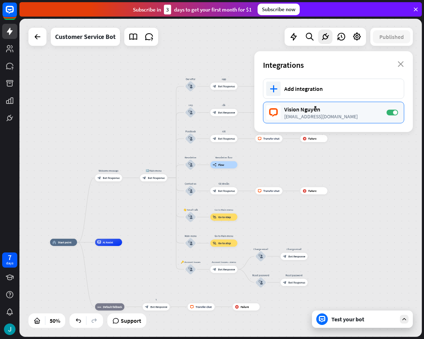
click div "Vision Nguyễn"
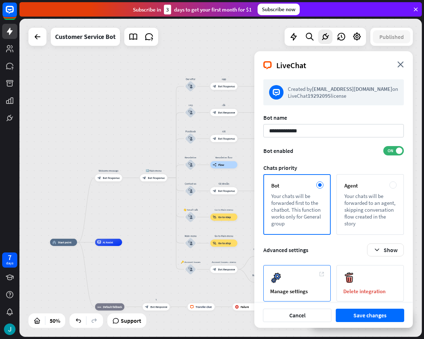
click div "Manage settings"
click div "home_2 Start point Welcome message block_bot_response Bot Response 🔙 Main menu …"
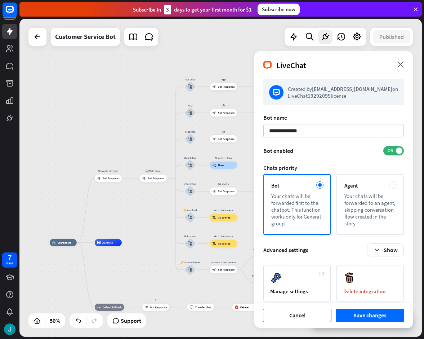
click button "Cancel"
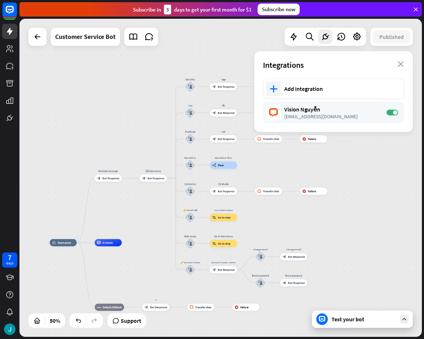
click div "Test your bot"
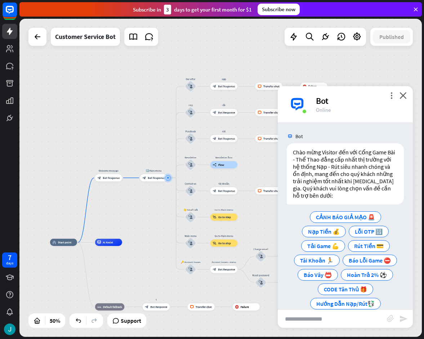
scroll to position [12, 0]
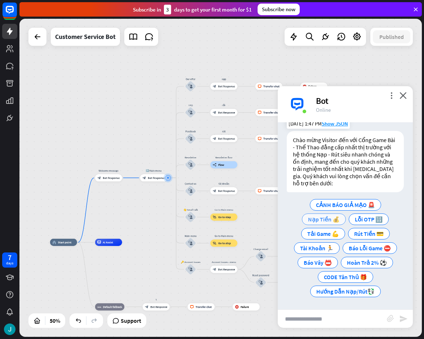
click span "Nạp Tiền 💰"
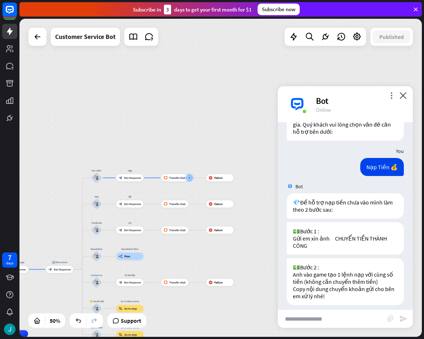
scroll to position [70, 0]
